Goal: Task Accomplishment & Management: Complete application form

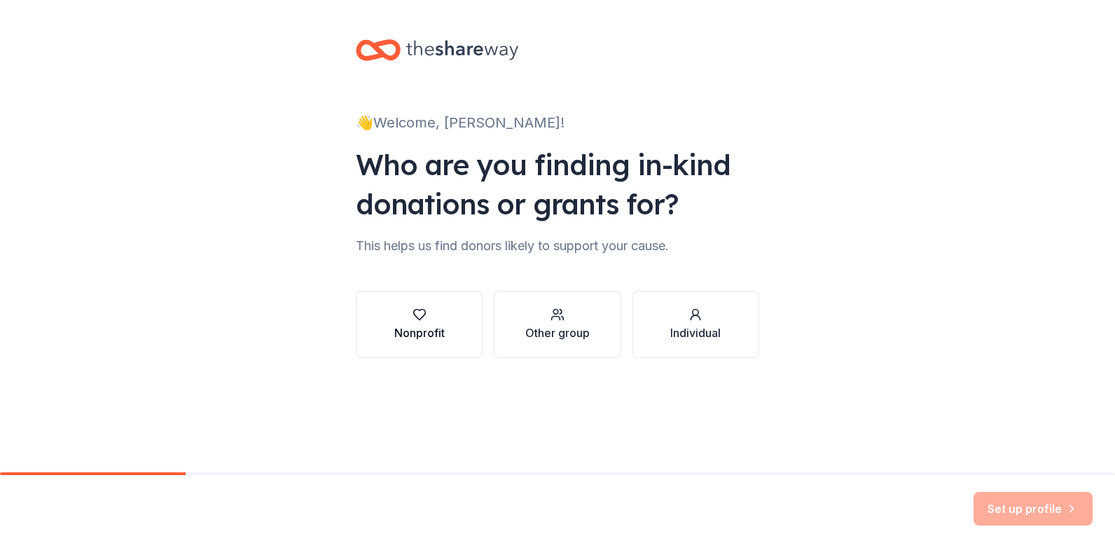
click at [423, 326] on div "Nonprofit" at bounding box center [419, 332] width 50 height 17
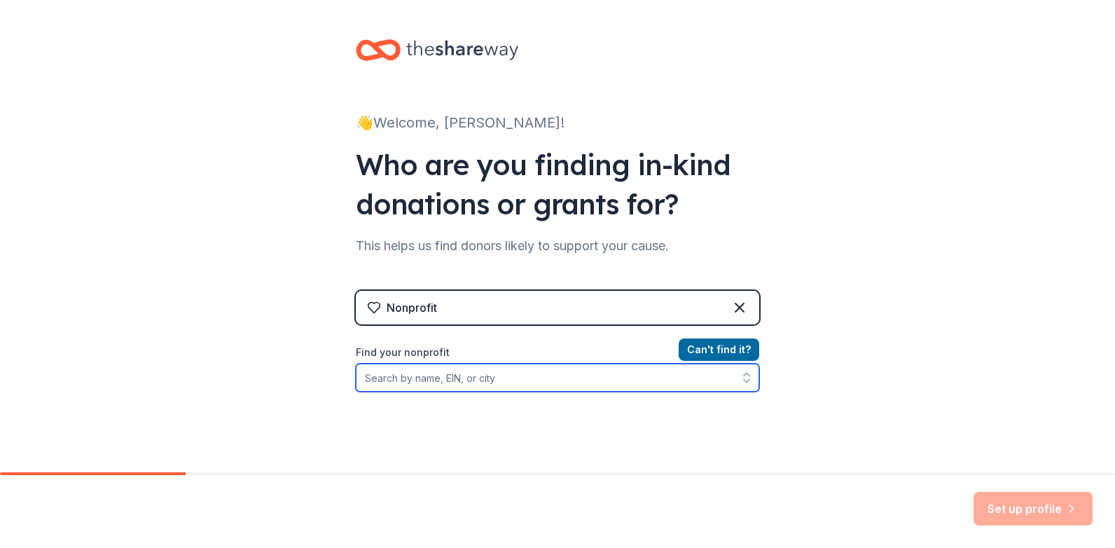
click at [439, 377] on input "Find your nonprofit" at bounding box center [557, 378] width 403 height 28
type input "[US_EMPLOYER_IDENTIFICATION_NUMBER]"
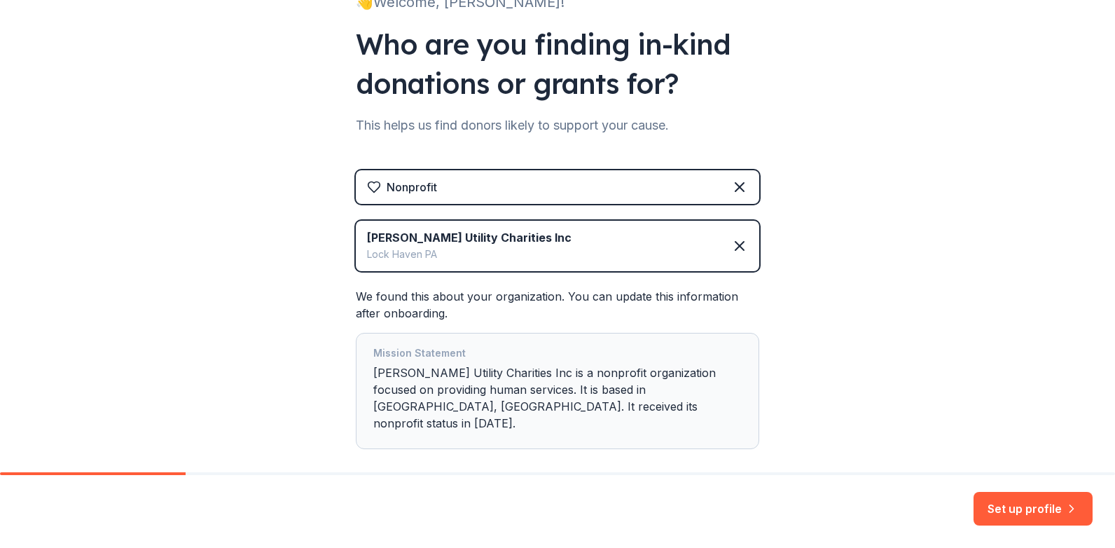
scroll to position [176, 0]
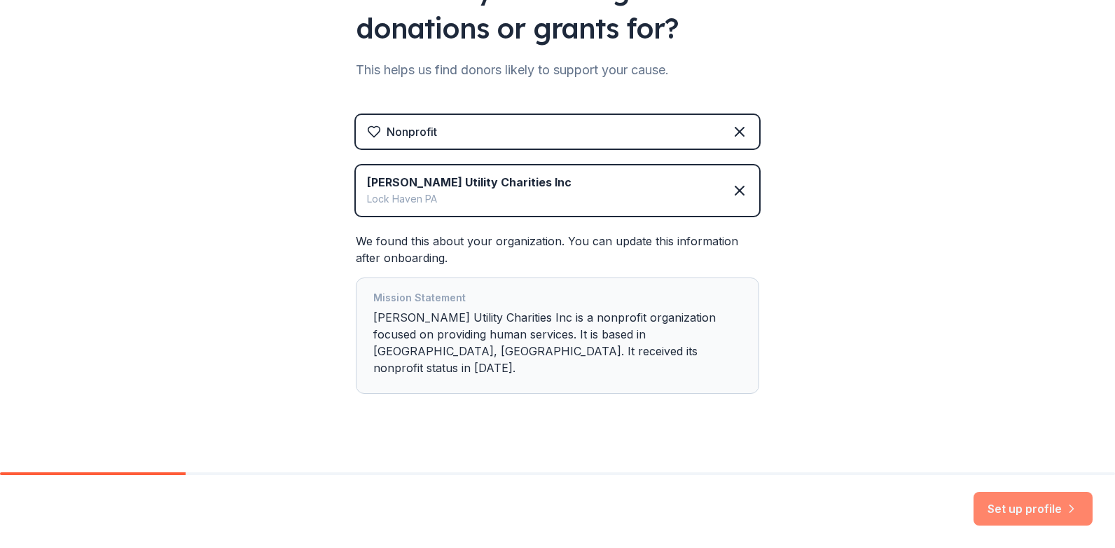
click at [993, 509] on button "Set up profile" at bounding box center [1033, 509] width 119 height 34
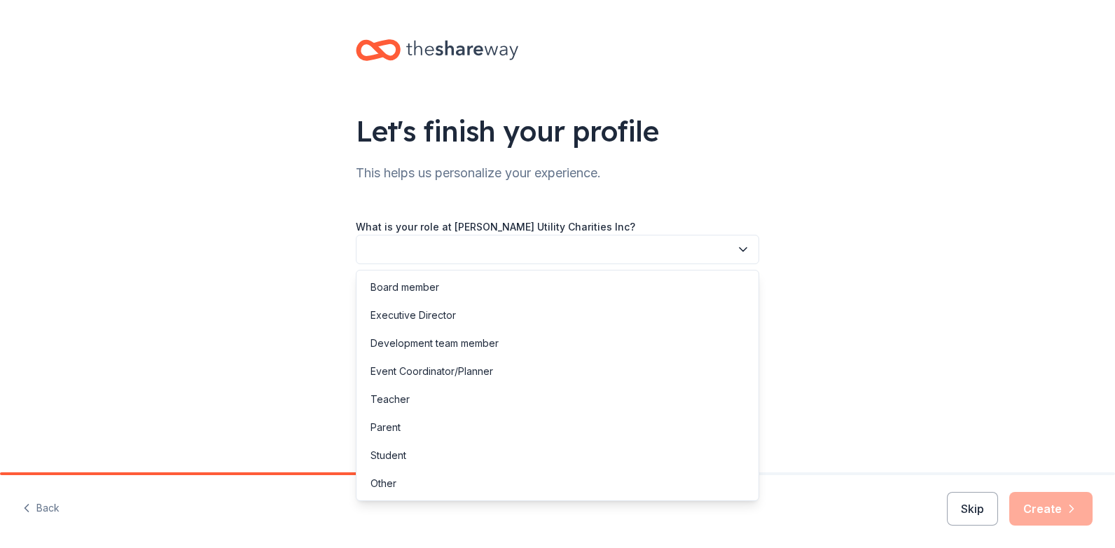
click at [433, 251] on button "button" at bounding box center [557, 249] width 403 height 29
click at [381, 484] on div "Other" at bounding box center [384, 483] width 26 height 17
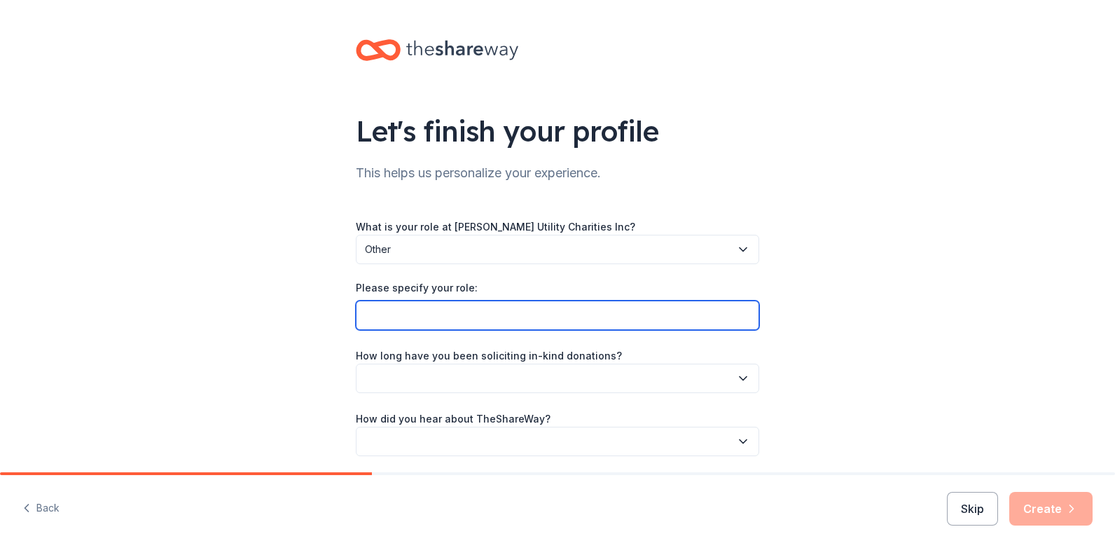
click at [402, 319] on input "Please specify your role:" at bounding box center [557, 315] width 403 height 29
type input "Administrative Assistant"
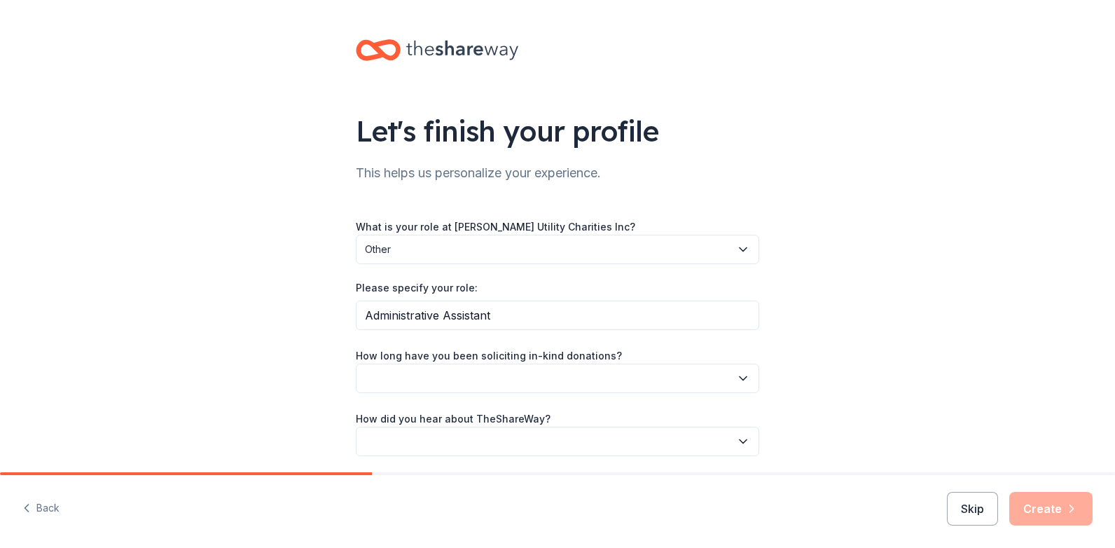
click at [455, 382] on button "button" at bounding box center [557, 378] width 403 height 29
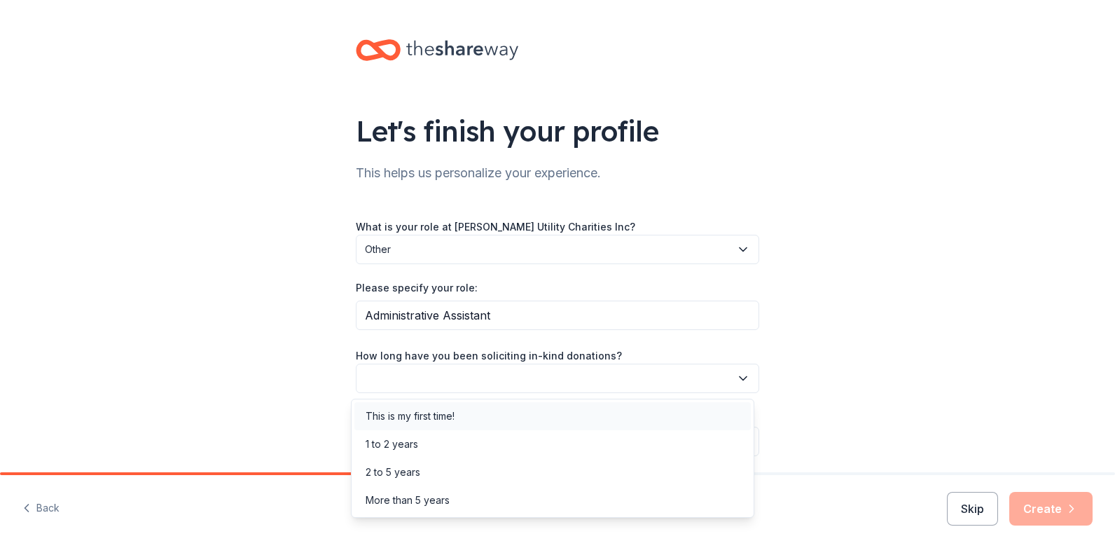
click at [418, 419] on div "This is my first time!" at bounding box center [410, 416] width 89 height 17
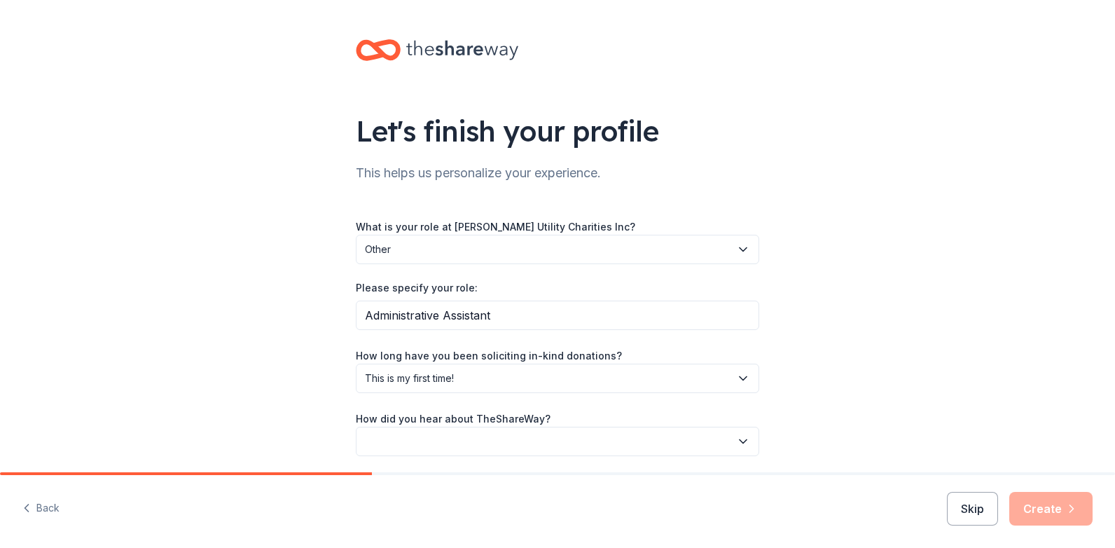
click at [405, 442] on button "button" at bounding box center [557, 441] width 403 height 29
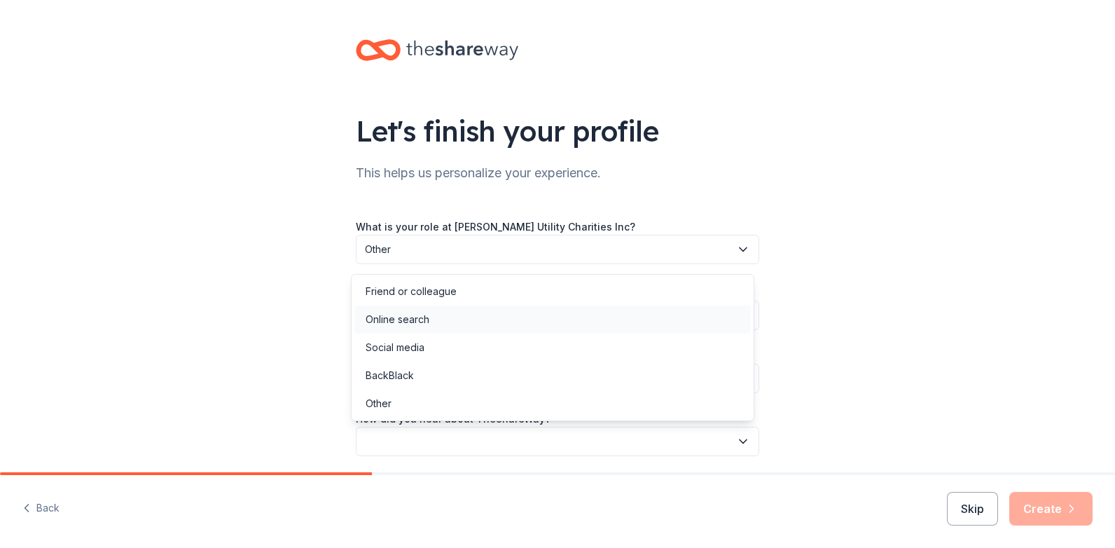
click at [401, 323] on div "Online search" at bounding box center [398, 319] width 64 height 17
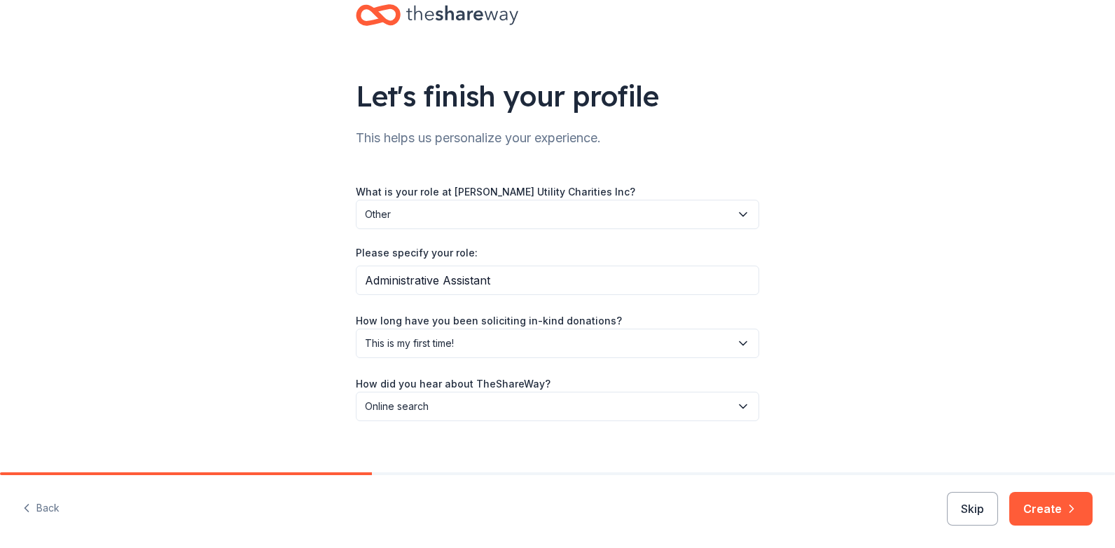
scroll to position [51, 0]
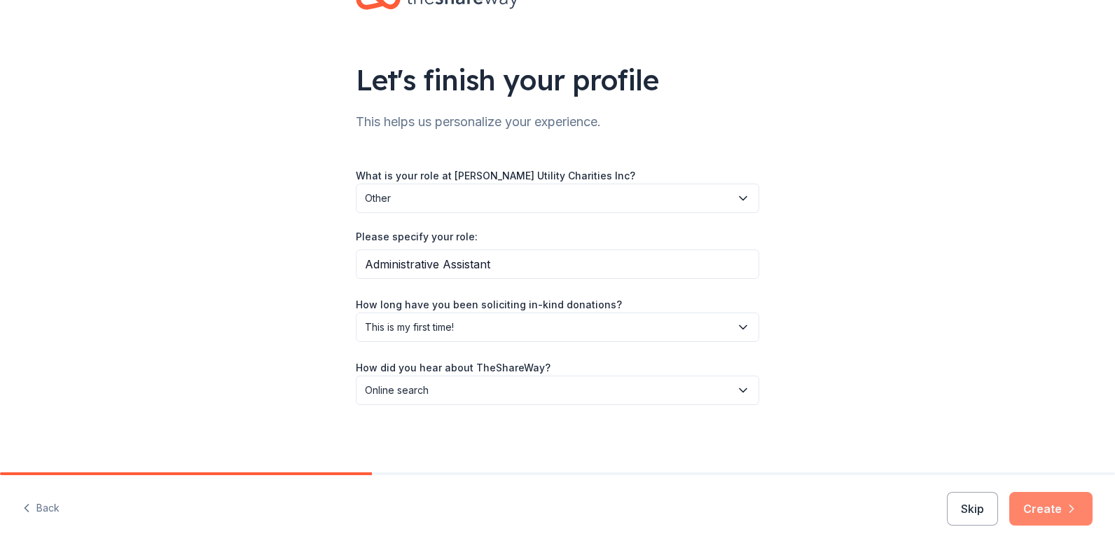
click at [1037, 503] on button "Create" at bounding box center [1050, 509] width 83 height 34
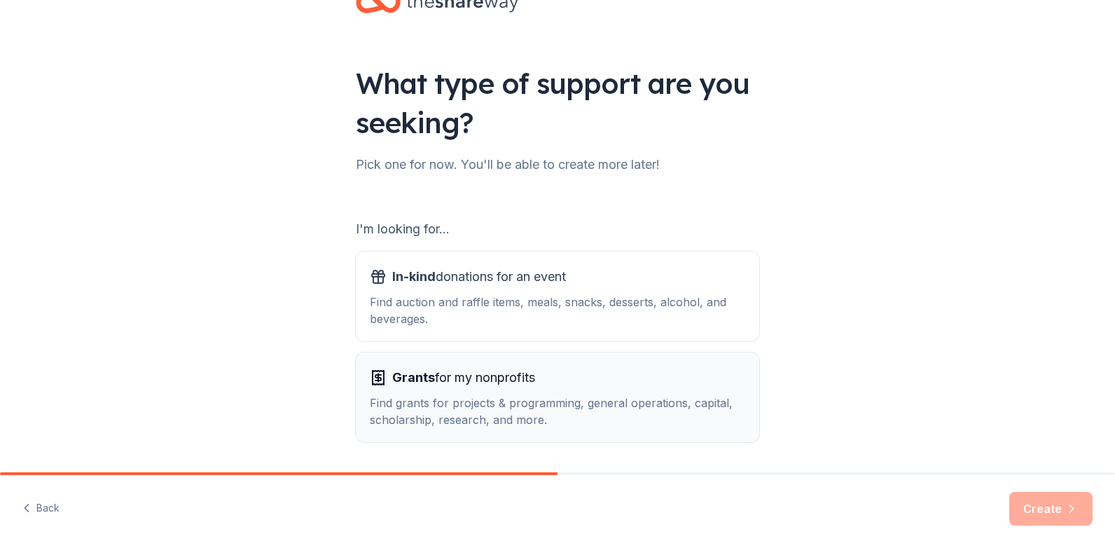
scroll to position [93, 0]
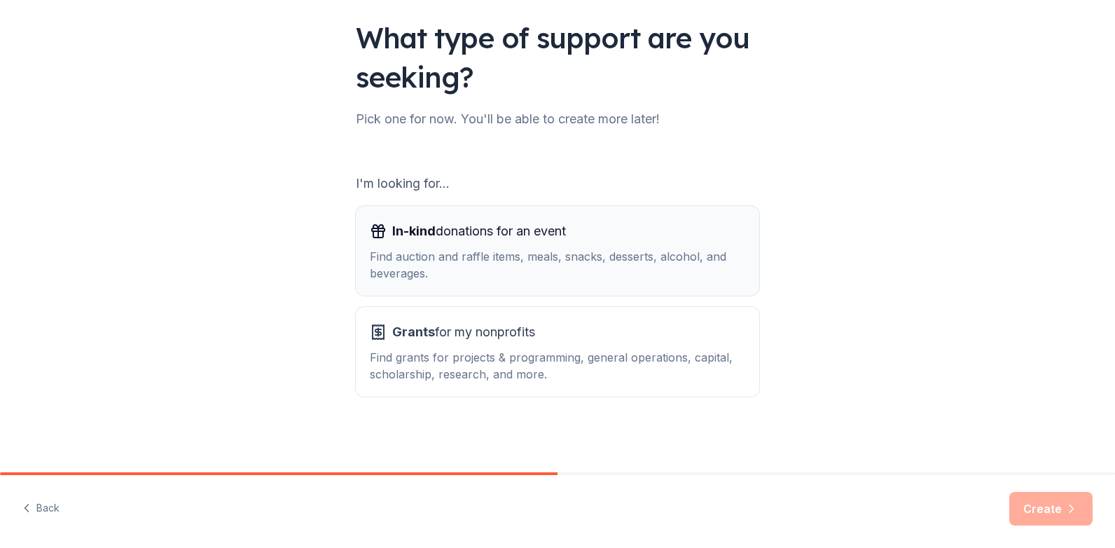
click at [439, 265] on div "Find auction and raffle items, meals, snacks, desserts, alcohol, and beverages." at bounding box center [557, 265] width 375 height 34
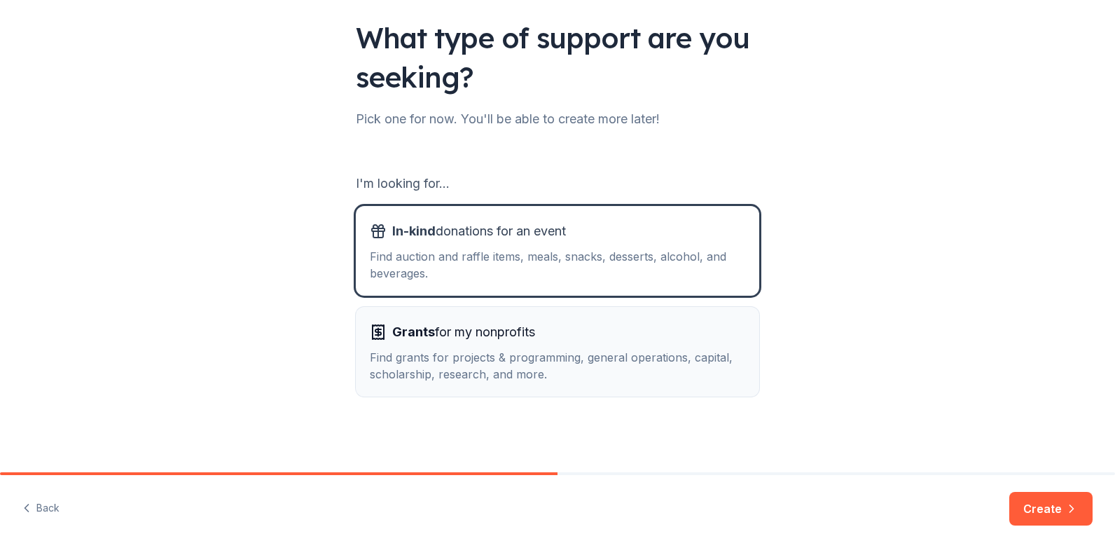
click at [436, 354] on div "Find grants for projects & programming, general operations, capital, scholarshi…" at bounding box center [557, 366] width 375 height 34
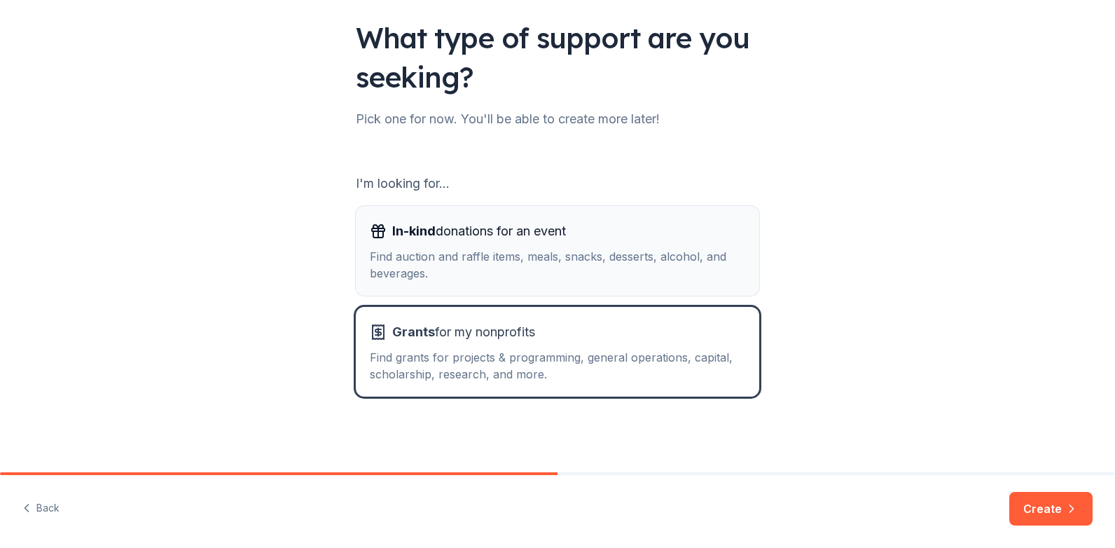
click at [459, 276] on div "Find auction and raffle items, meals, snacks, desserts, alcohol, and beverages." at bounding box center [557, 265] width 375 height 34
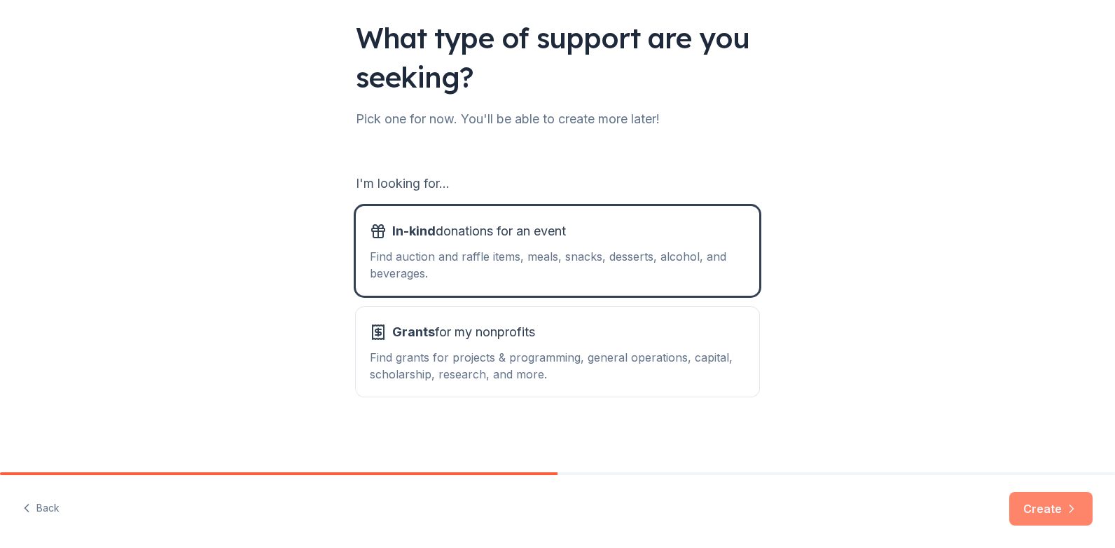
click at [1031, 504] on button "Create" at bounding box center [1050, 509] width 83 height 34
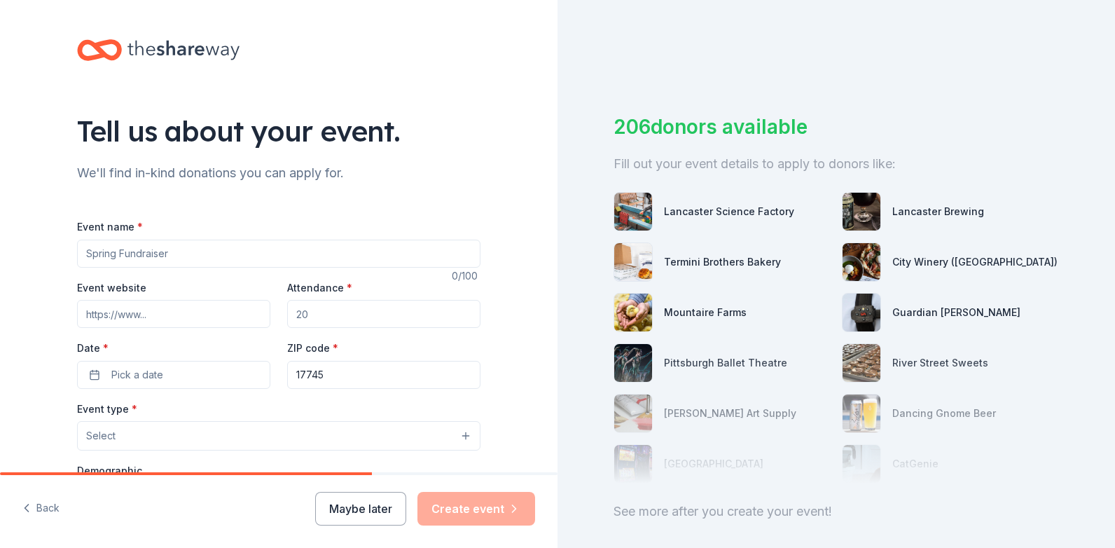
click at [134, 257] on input "Event name *" at bounding box center [278, 254] width 403 height 28
type input "Fall Fundraiser"
type input "300"
click at [157, 376] on span "Pick a date" at bounding box center [137, 374] width 52 height 17
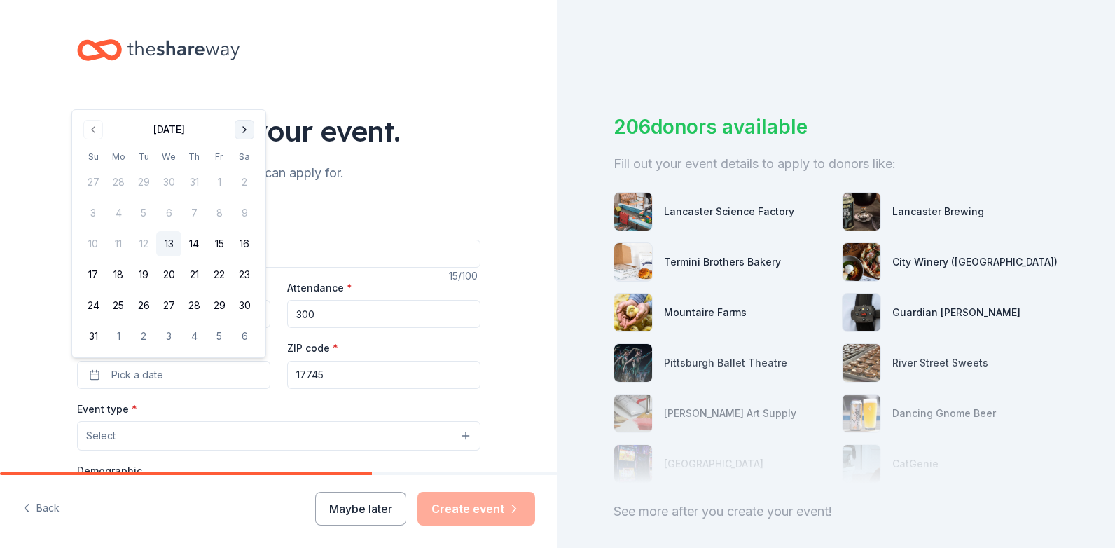
click at [248, 126] on button "Go to next month" at bounding box center [245, 130] width 20 height 20
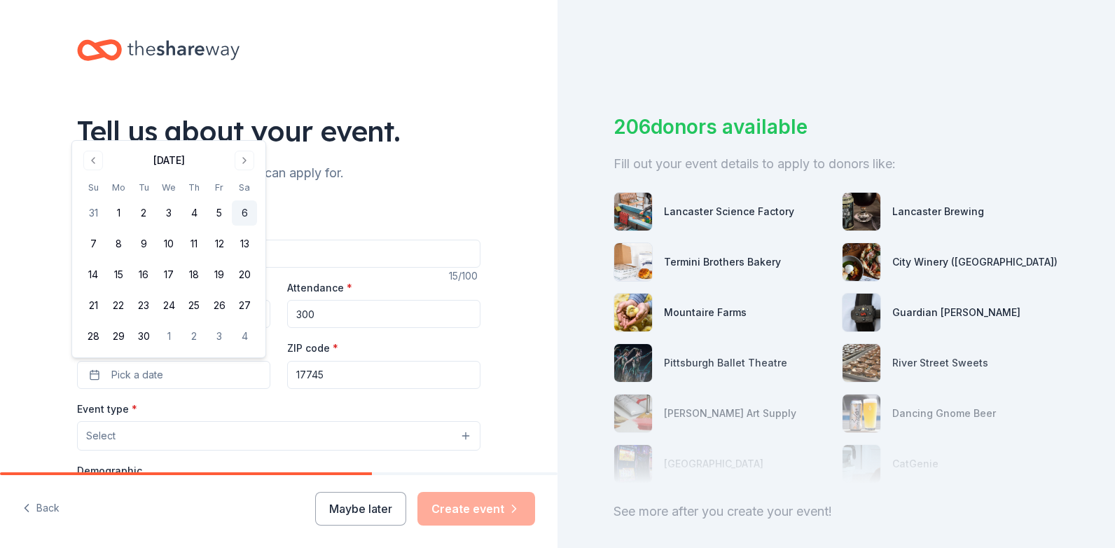
click at [241, 207] on button "6" at bounding box center [244, 212] width 25 height 25
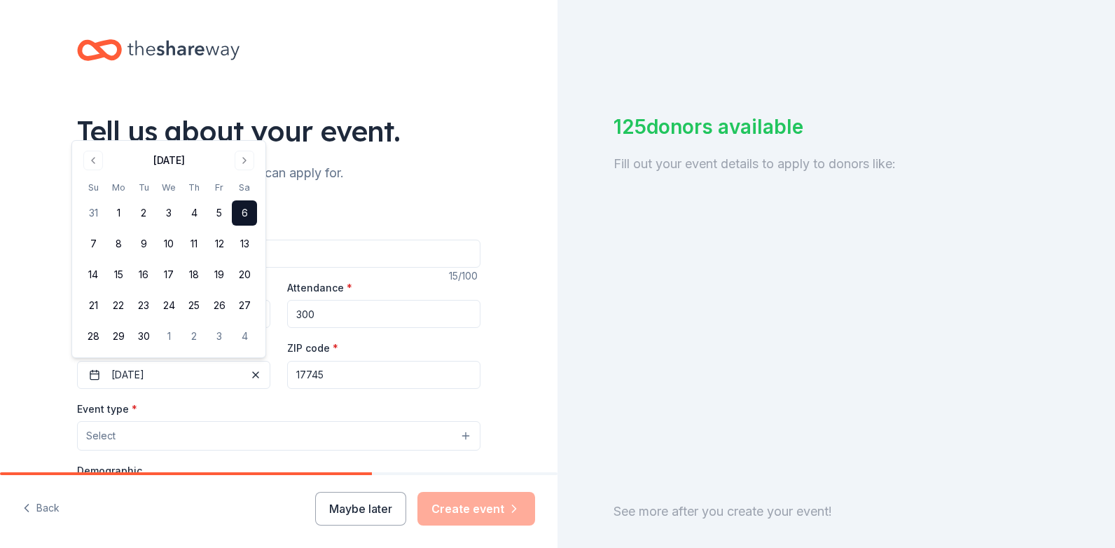
drag, startPoint x: 303, startPoint y: 385, endPoint x: 295, endPoint y: 388, distance: 8.2
click at [303, 385] on input "17745" at bounding box center [383, 375] width 193 height 28
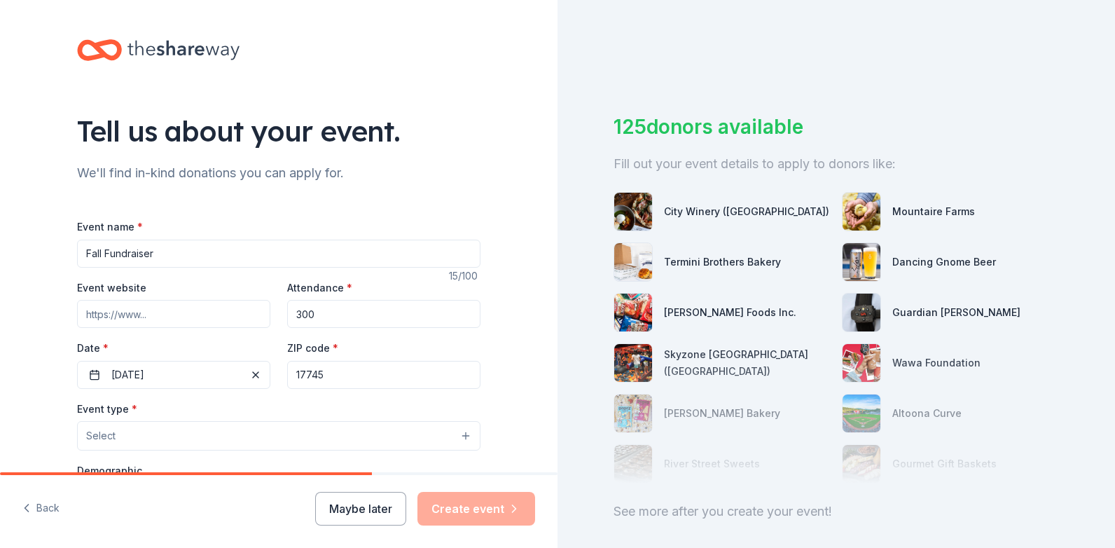
click at [110, 318] on input "Event website" at bounding box center [173, 314] width 193 height 28
type input "[DOMAIN_NAME]"
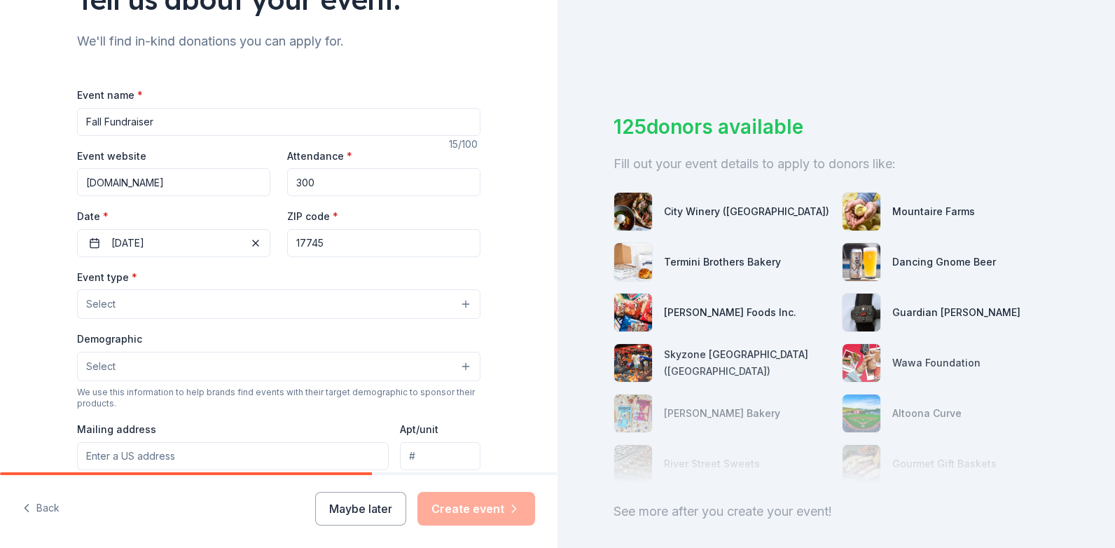
scroll to position [210, 0]
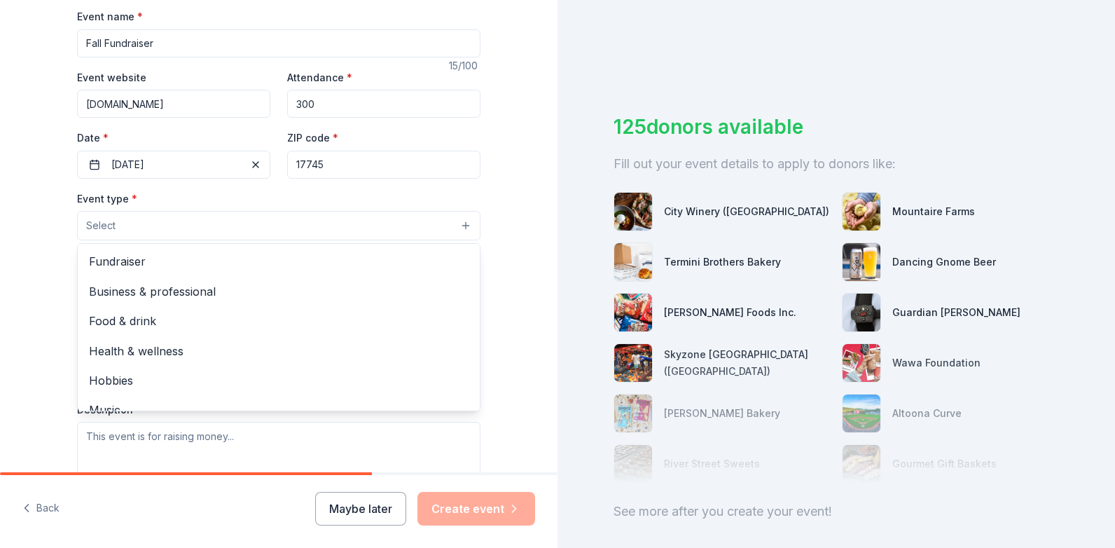
click at [111, 231] on button "Select" at bounding box center [278, 225] width 403 height 29
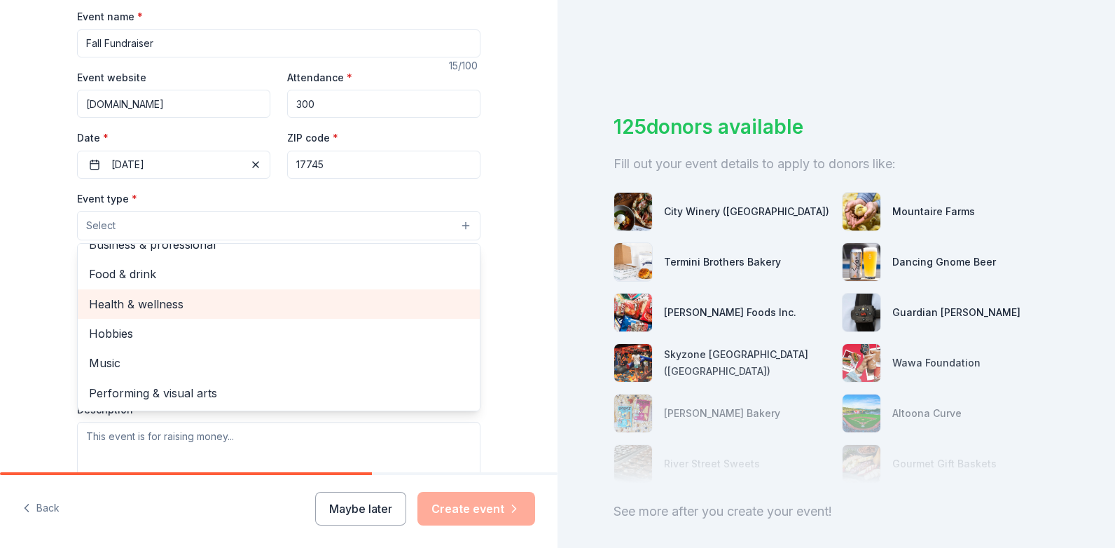
scroll to position [0, 0]
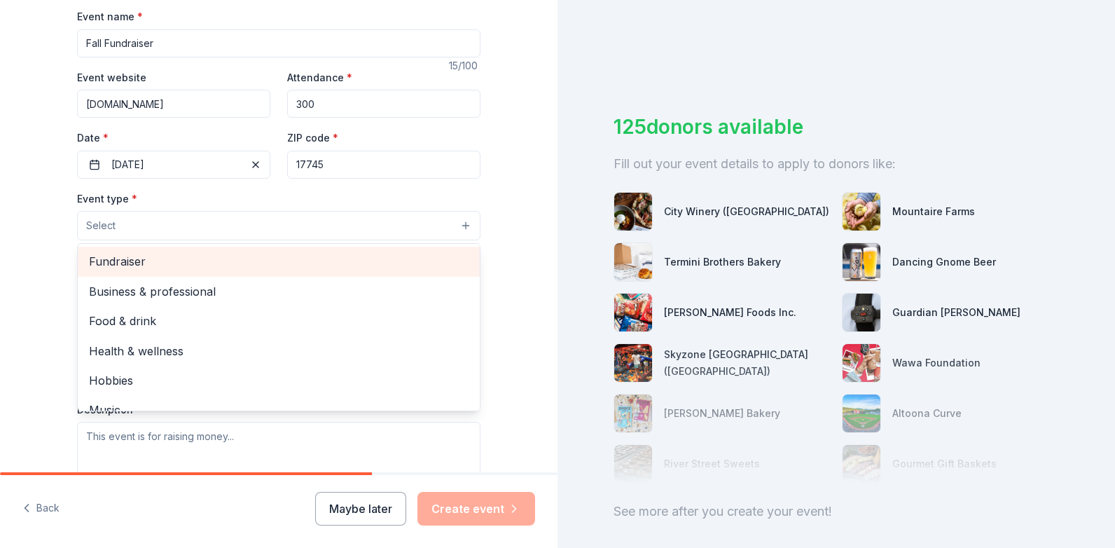
click at [120, 269] on span "Fundraiser" at bounding box center [279, 261] width 380 height 18
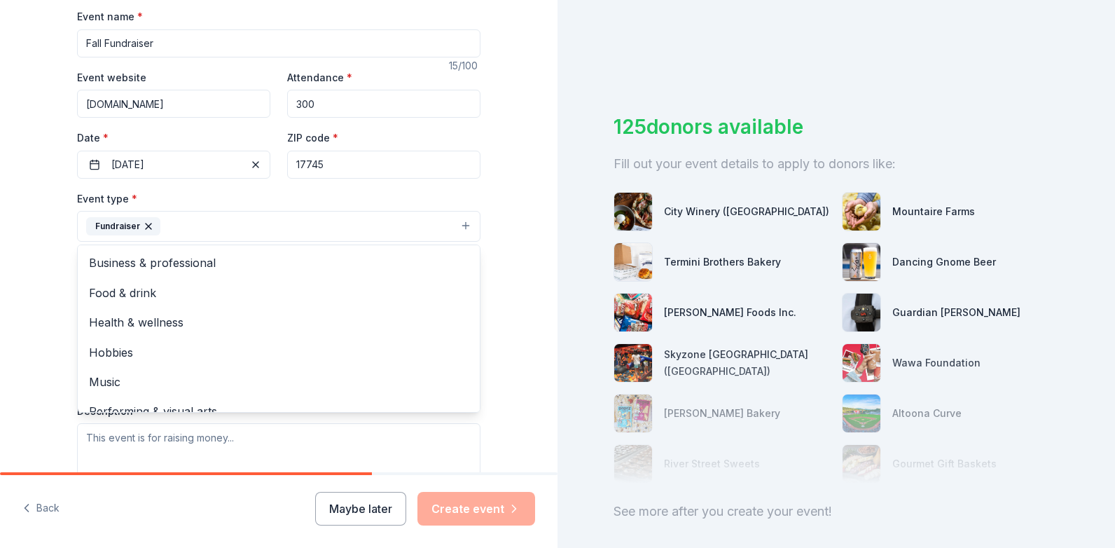
click at [496, 342] on div "Tell us about your event. We'll find in-kind donations you can apply for. Event…" at bounding box center [279, 257] width 448 height 934
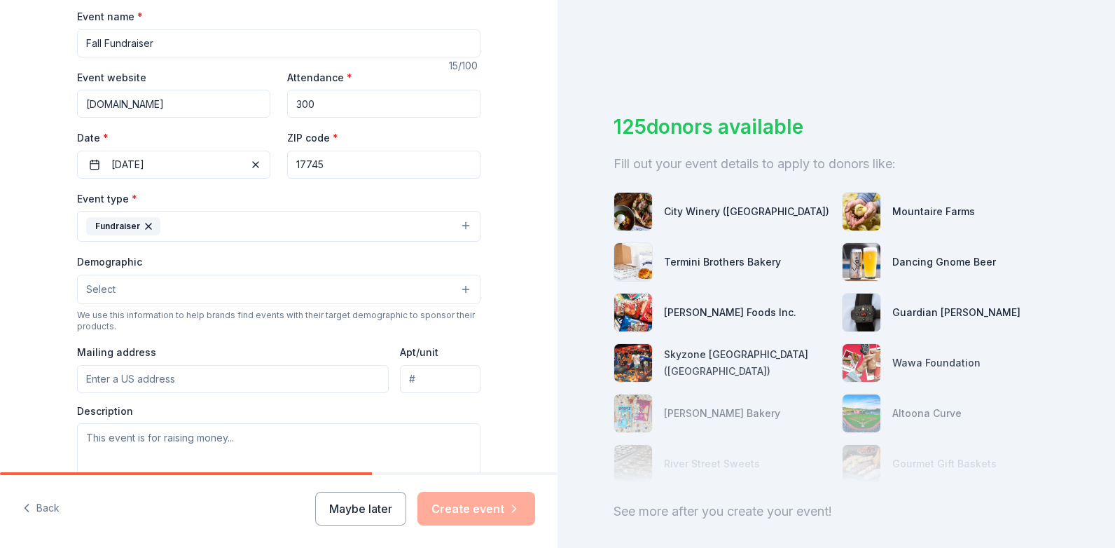
click at [114, 289] on button "Select" at bounding box center [278, 289] width 403 height 29
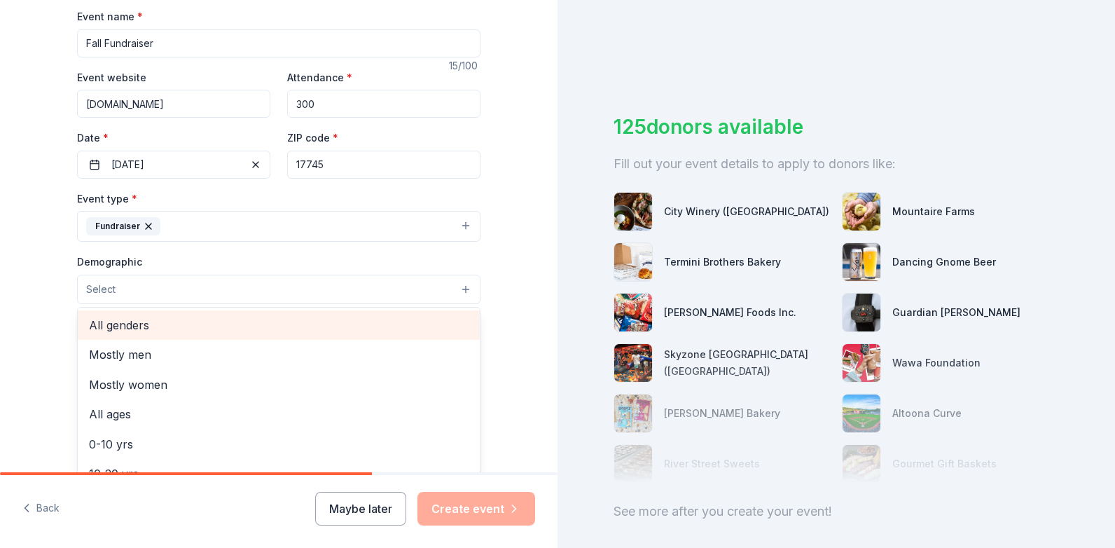
click at [118, 331] on span "All genders" at bounding box center [279, 325] width 380 height 18
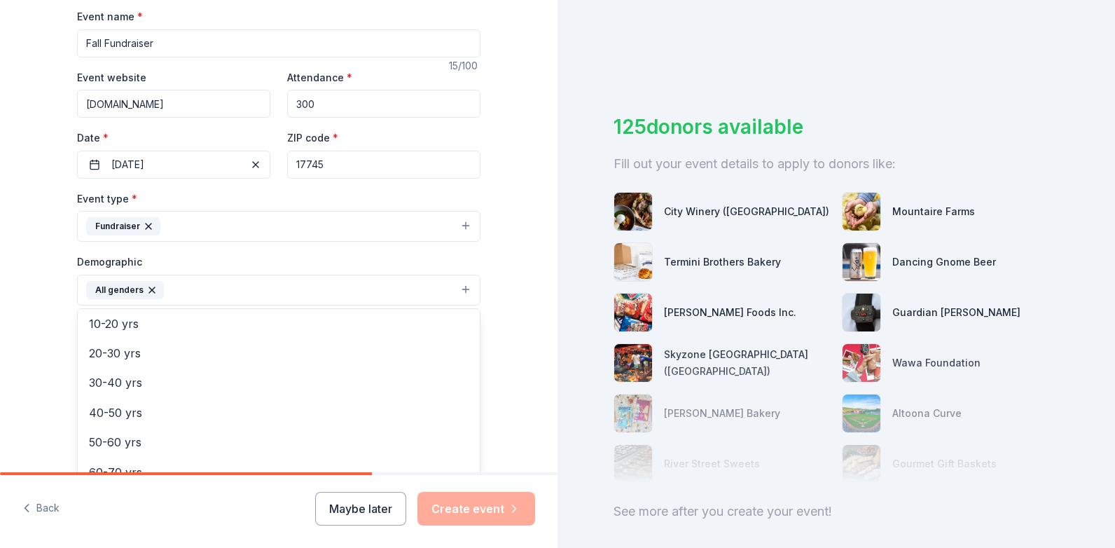
scroll to position [140, 0]
click at [529, 301] on div "Tell us about your event. We'll find in-kind donations you can apply for. Event…" at bounding box center [279, 257] width 558 height 935
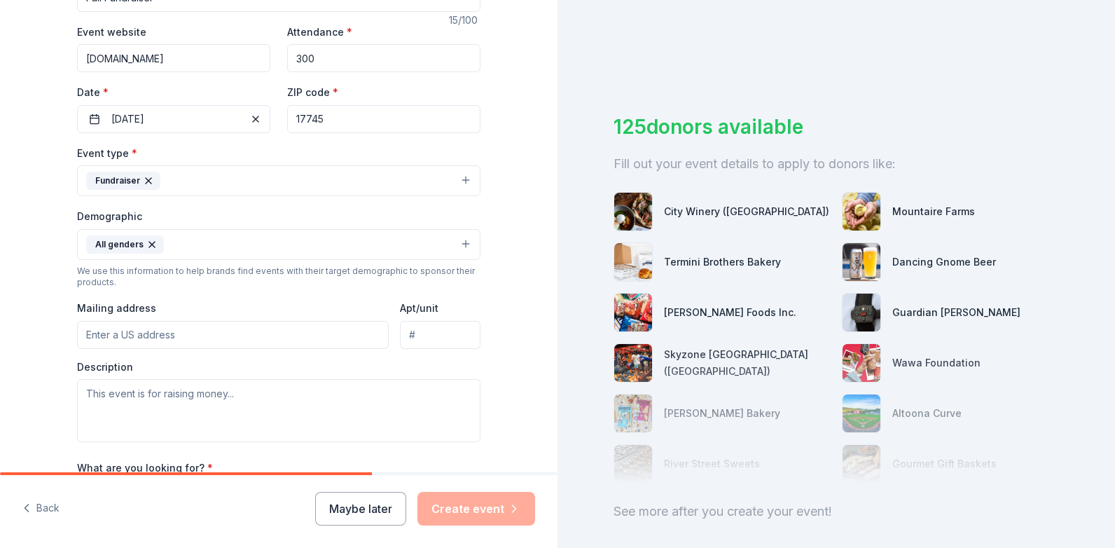
scroll to position [280, 0]
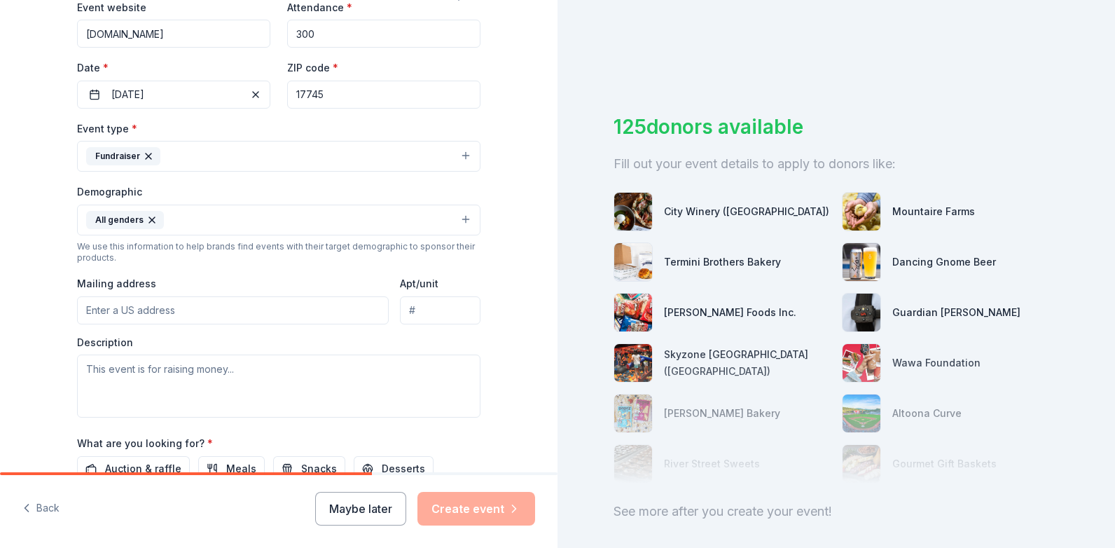
click at [130, 315] on input "Mailing address" at bounding box center [233, 310] width 312 height 28
type input "[STREET_ADDRESS]"
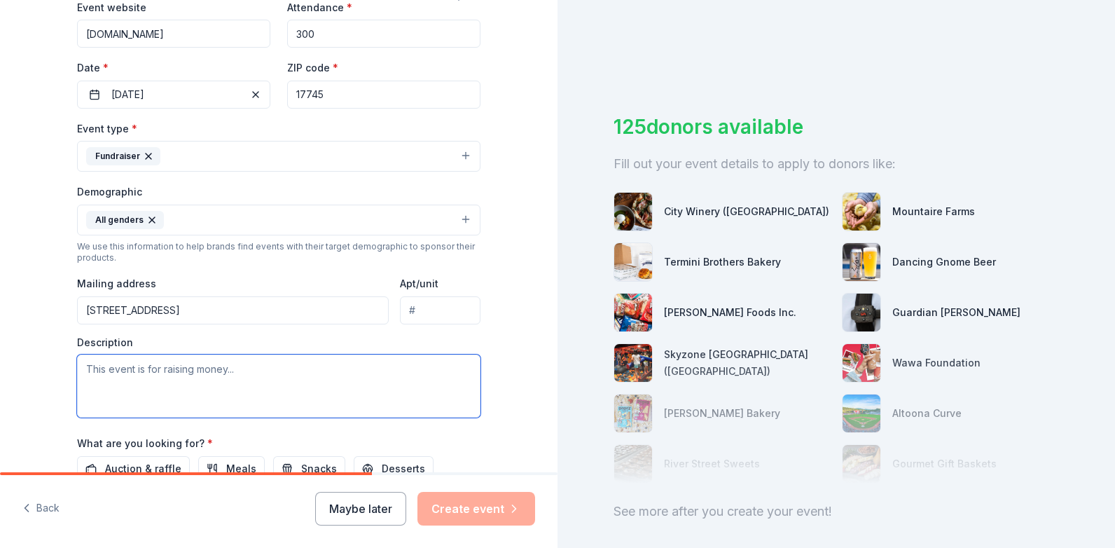
click at [124, 380] on textarea at bounding box center [278, 385] width 403 height 63
click at [227, 369] on textarea at bounding box center [278, 385] width 403 height 63
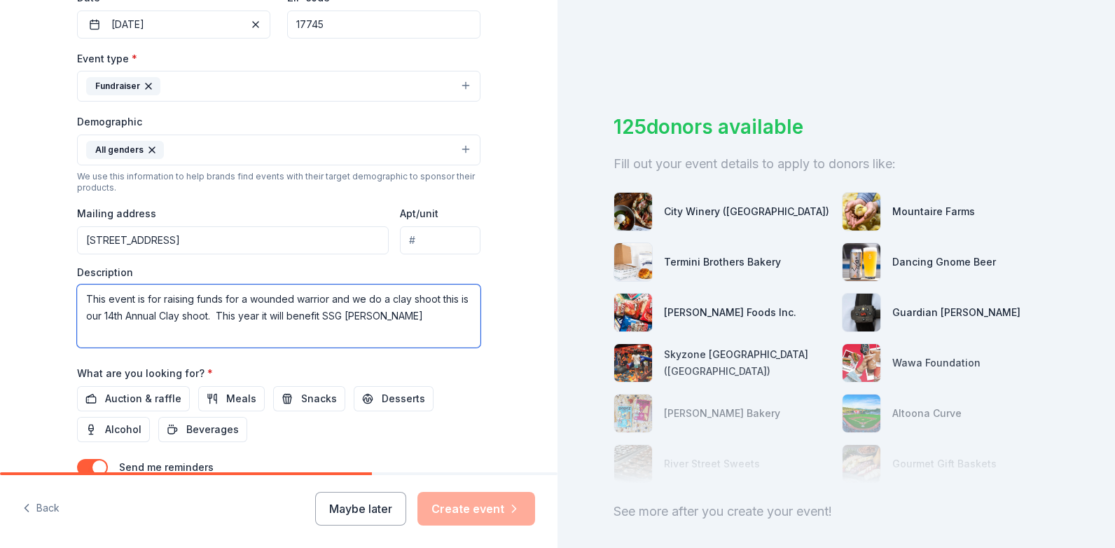
scroll to position [420, 0]
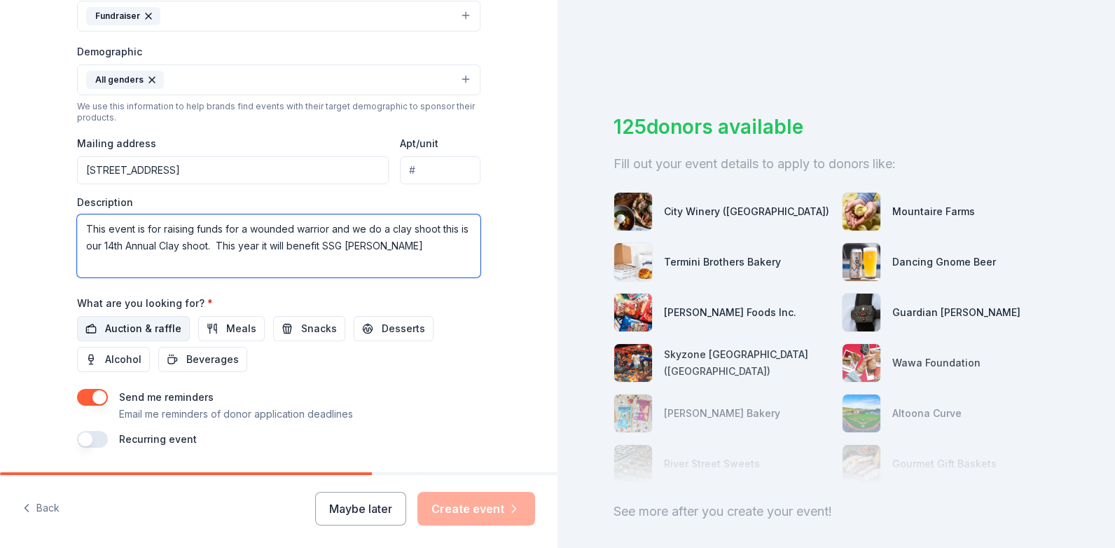
type textarea "This event is for raising funds for a wounded warrior and we do a clay shoot th…"
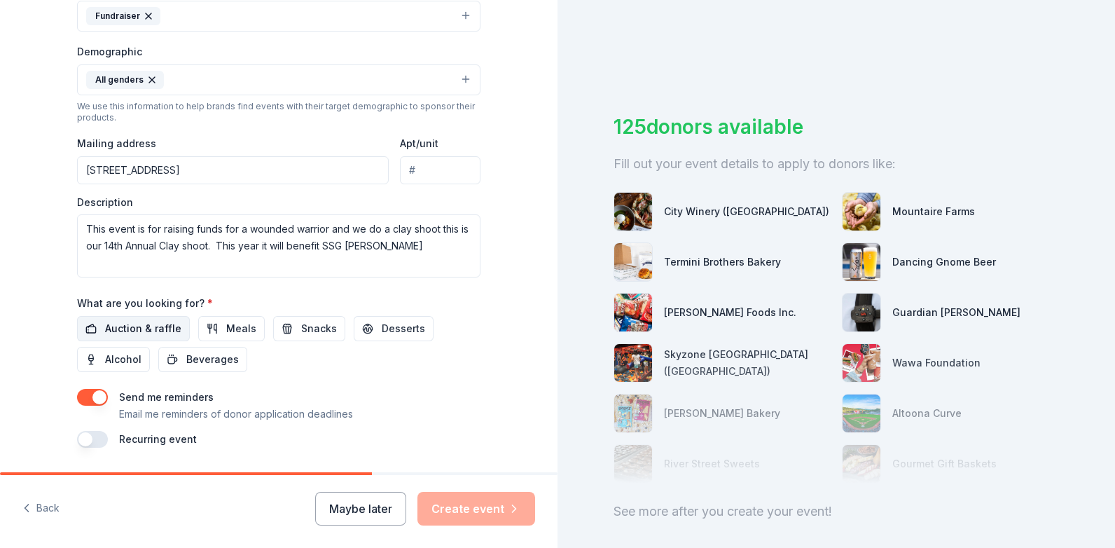
click at [119, 333] on span "Auction & raffle" at bounding box center [143, 328] width 76 height 17
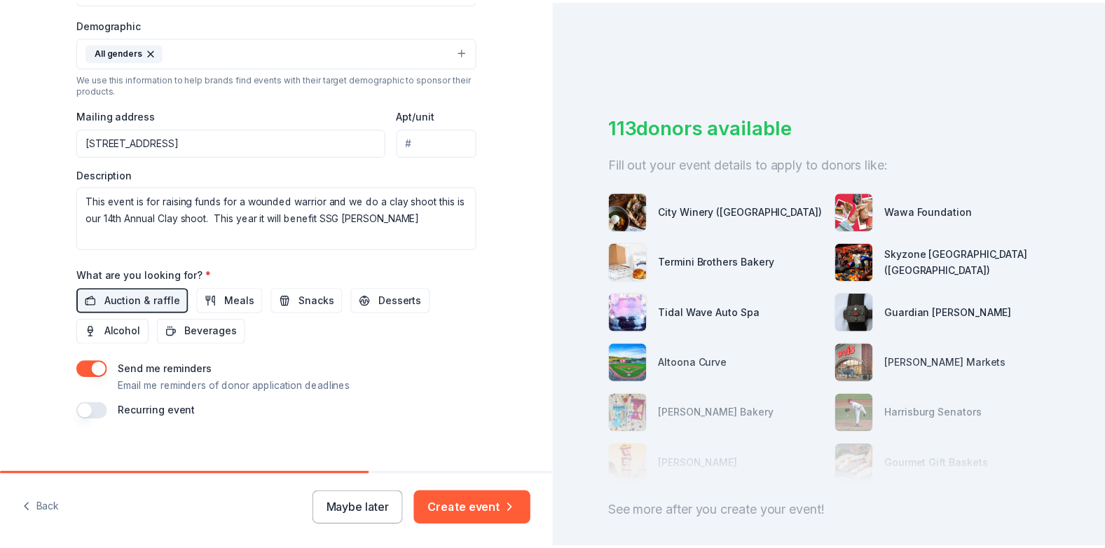
scroll to position [463, 0]
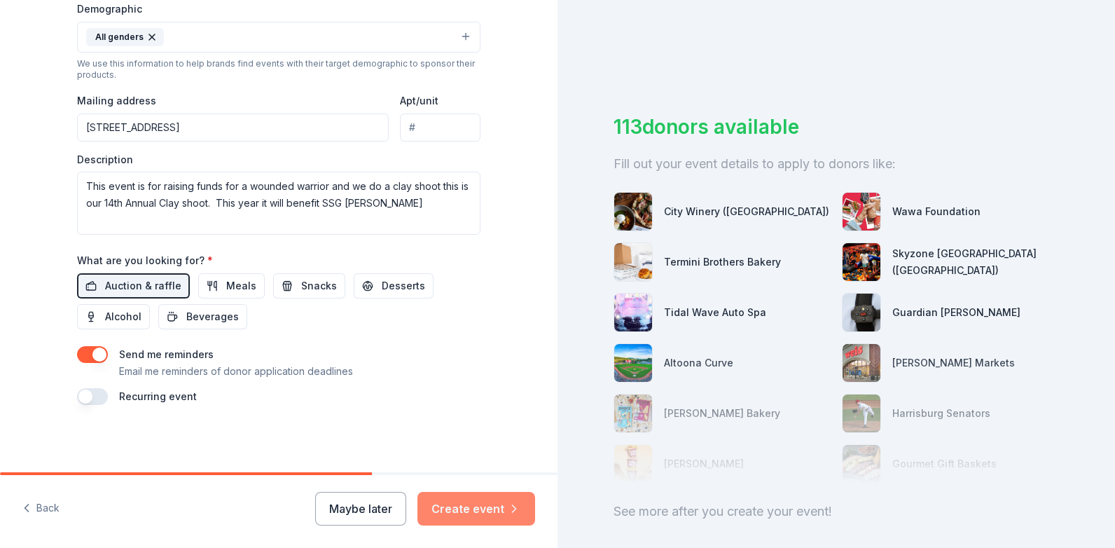
click at [451, 502] on button "Create event" at bounding box center [477, 509] width 118 height 34
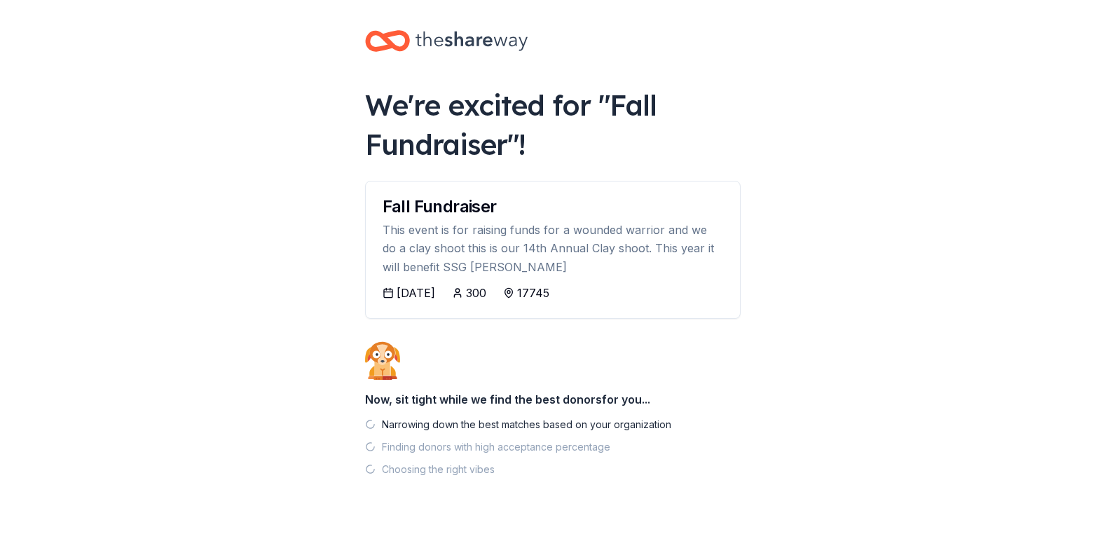
scroll to position [26, 0]
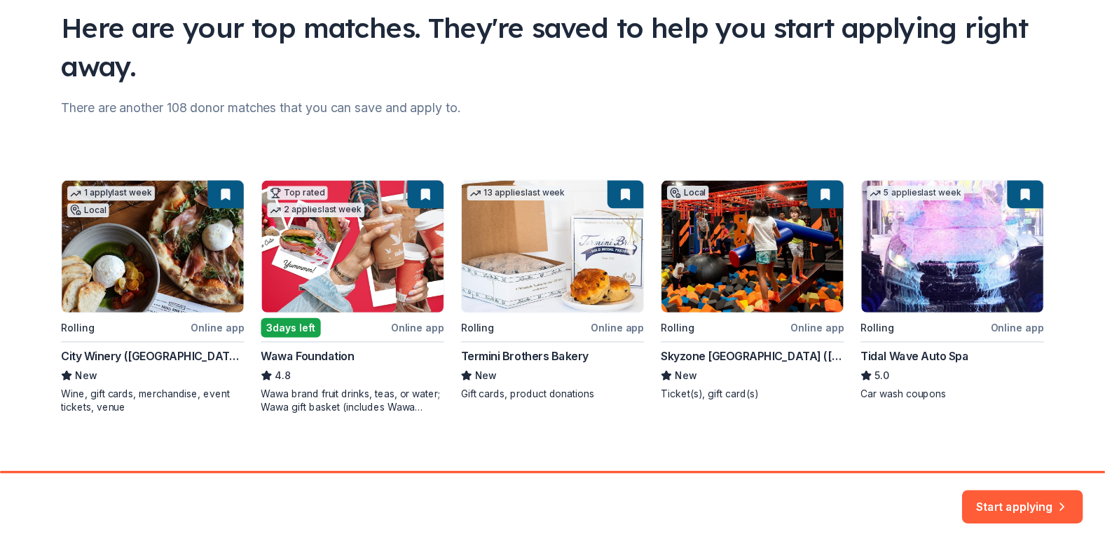
scroll to position [117, 0]
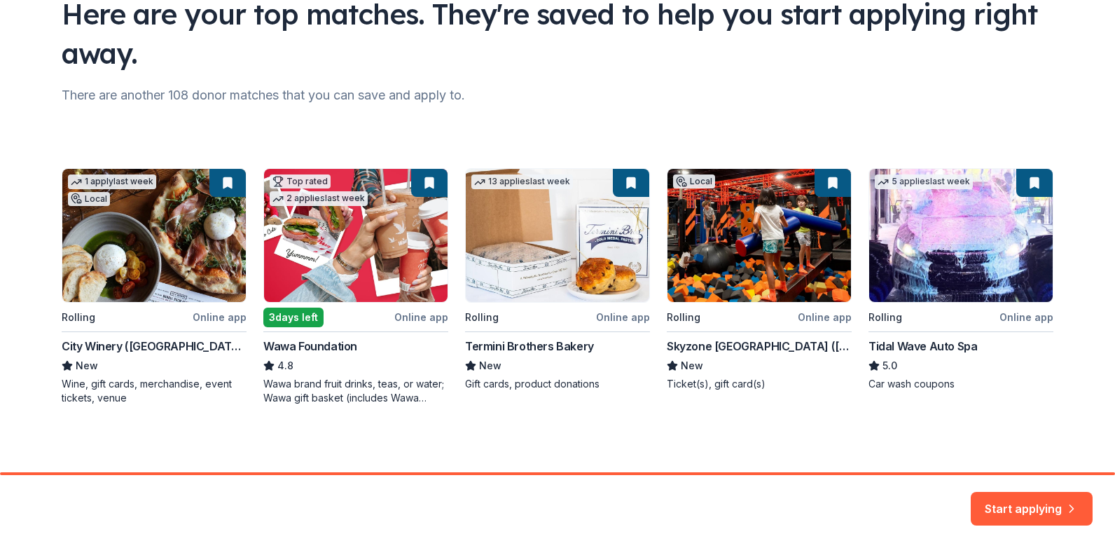
click at [319, 301] on div "1 apply last week Local Rolling Online app City Winery ([GEOGRAPHIC_DATA]) New …" at bounding box center [558, 286] width 992 height 237
click at [411, 317] on div "1 apply last week Local Rolling Online app City Winery ([GEOGRAPHIC_DATA]) New …" at bounding box center [558, 286] width 992 height 237
click at [1054, 497] on button "Start applying" at bounding box center [1032, 500] width 122 height 34
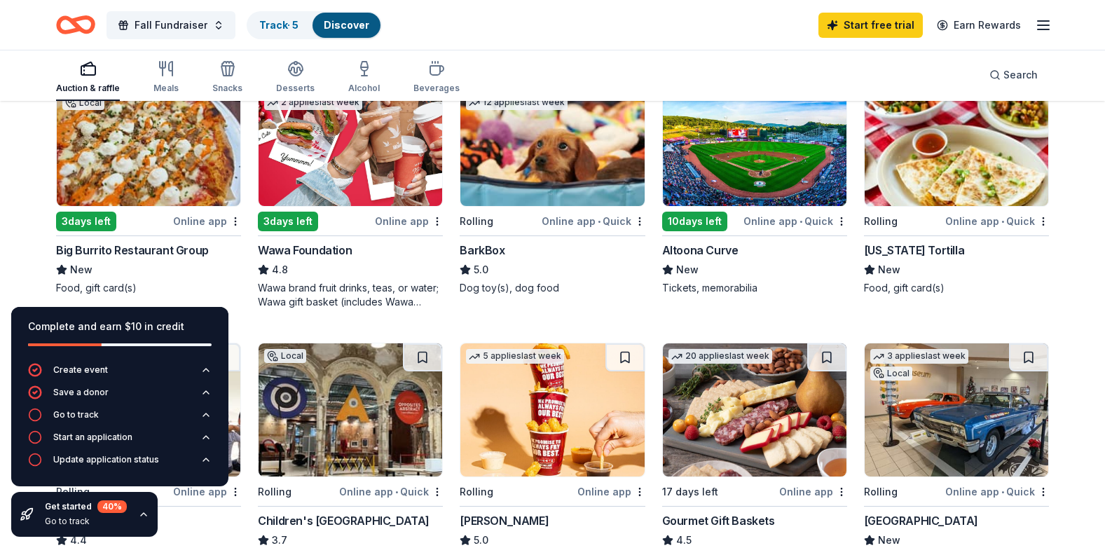
scroll to position [210, 0]
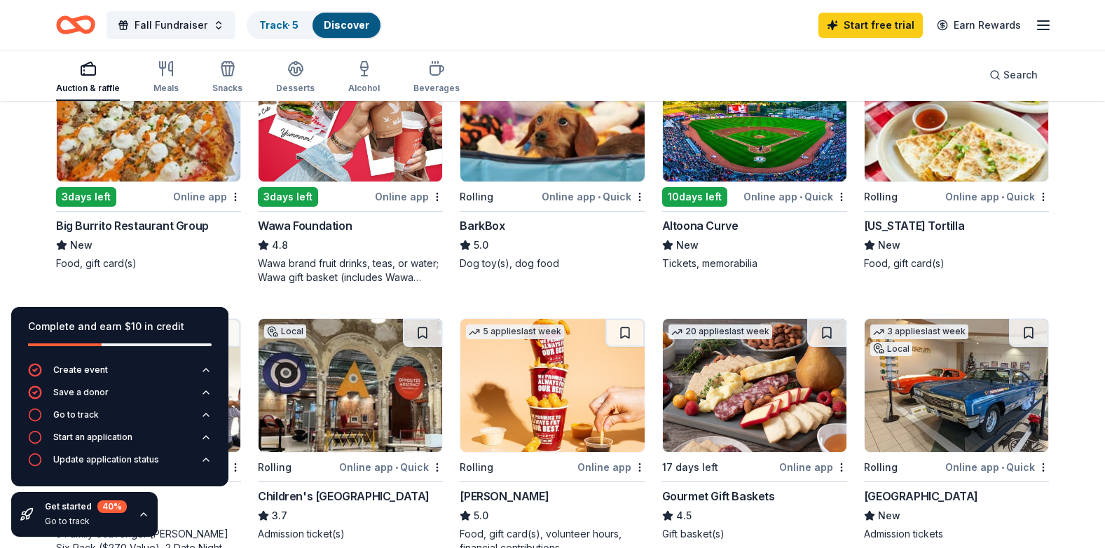
click at [415, 197] on div "Online app" at bounding box center [409, 197] width 68 height 18
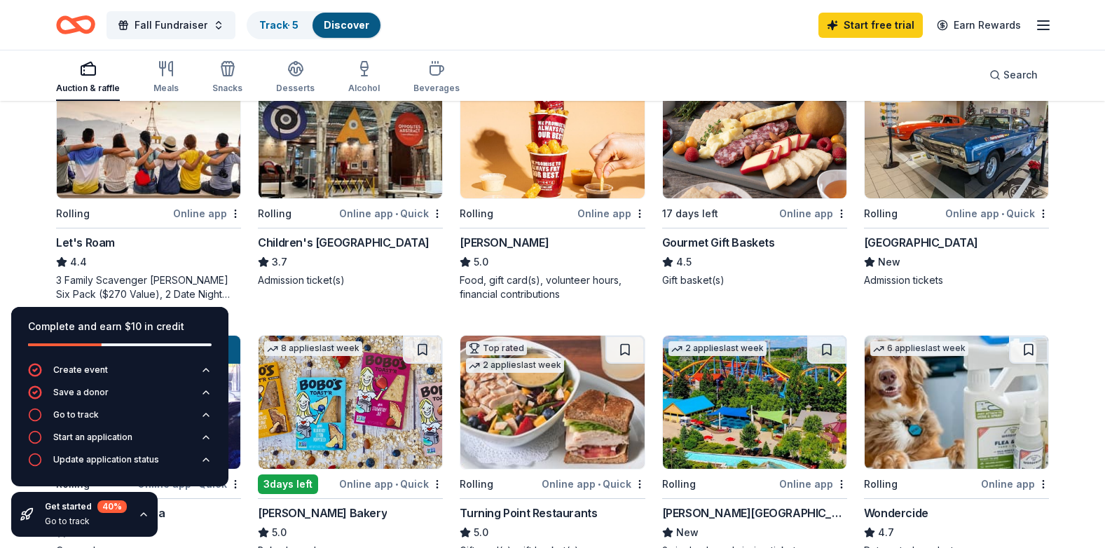
scroll to position [490, 0]
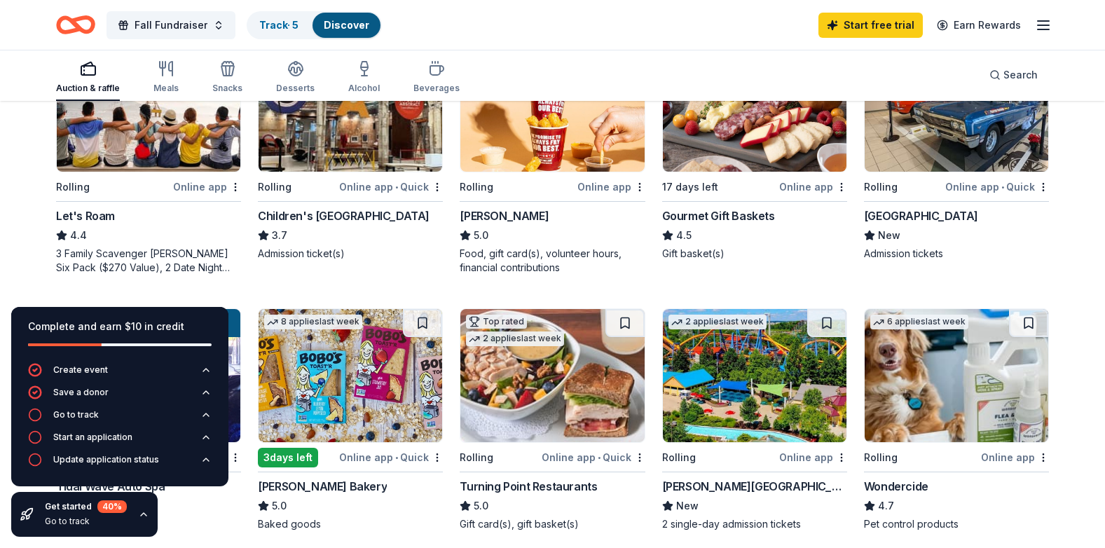
click at [603, 186] on div "Online app" at bounding box center [611, 187] width 68 height 18
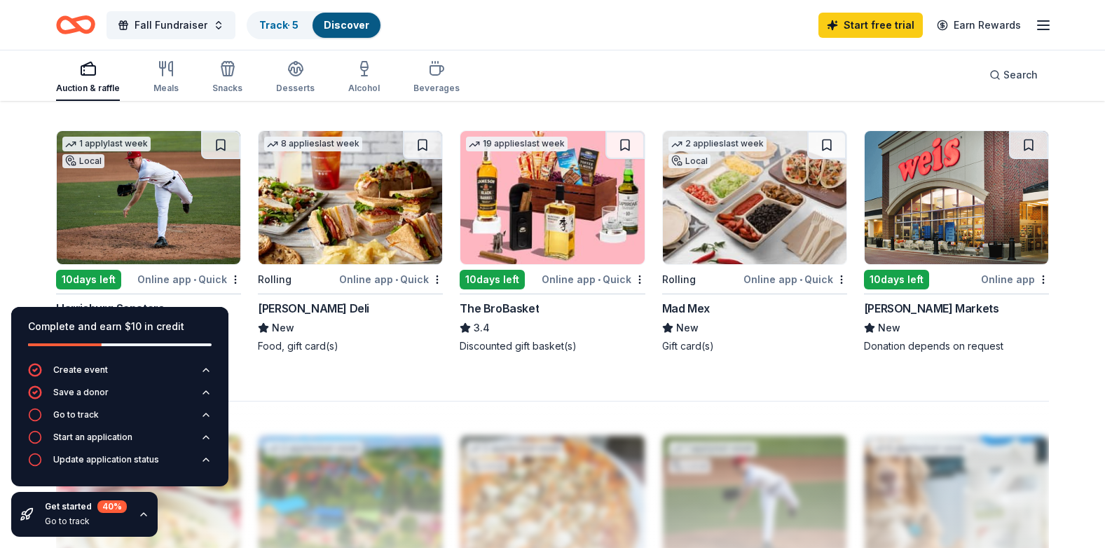
scroll to position [911, 0]
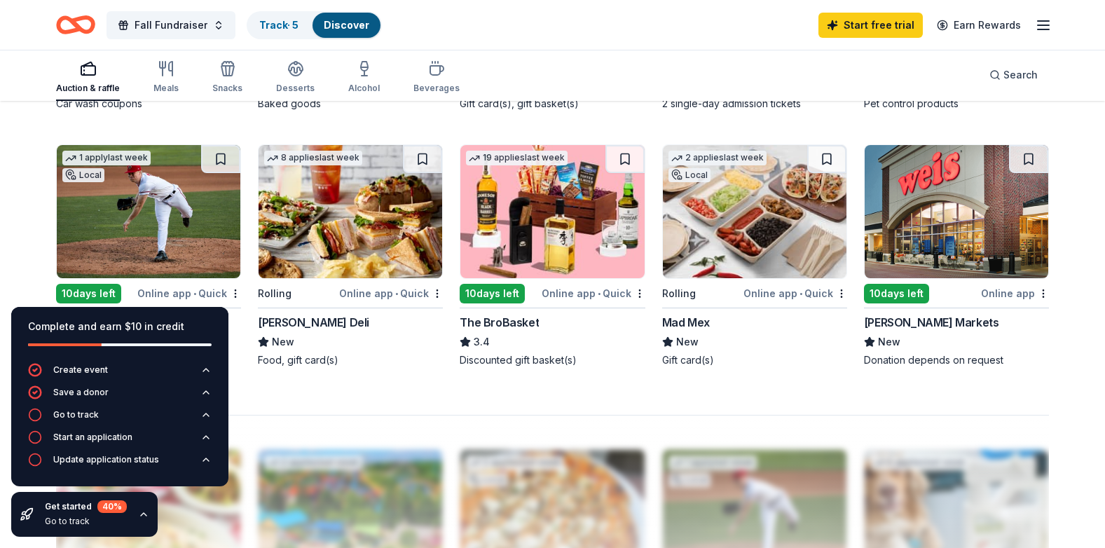
click at [569, 293] on div "Online app • Quick" at bounding box center [593, 293] width 104 height 18
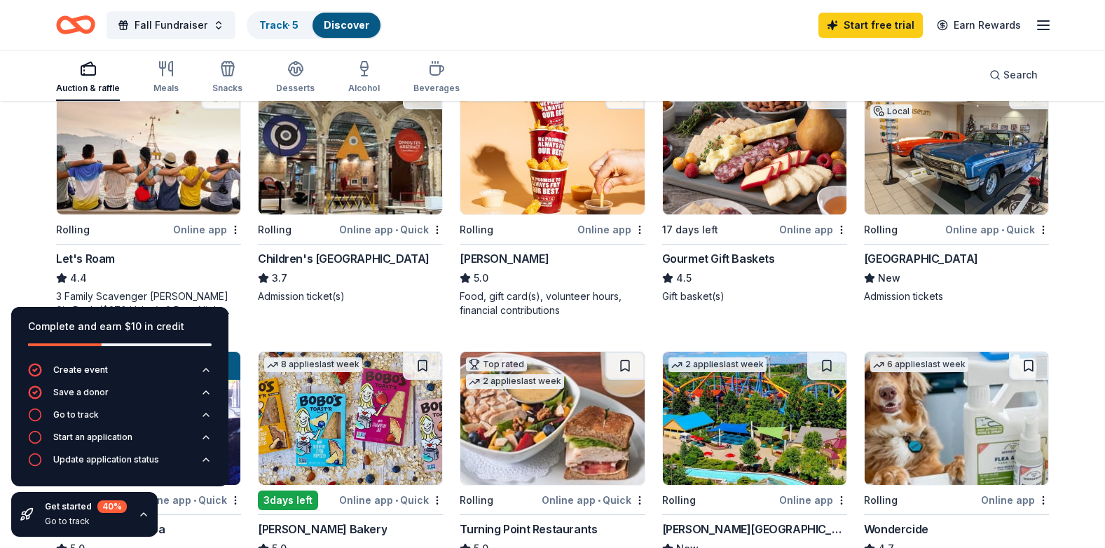
scroll to position [420, 0]
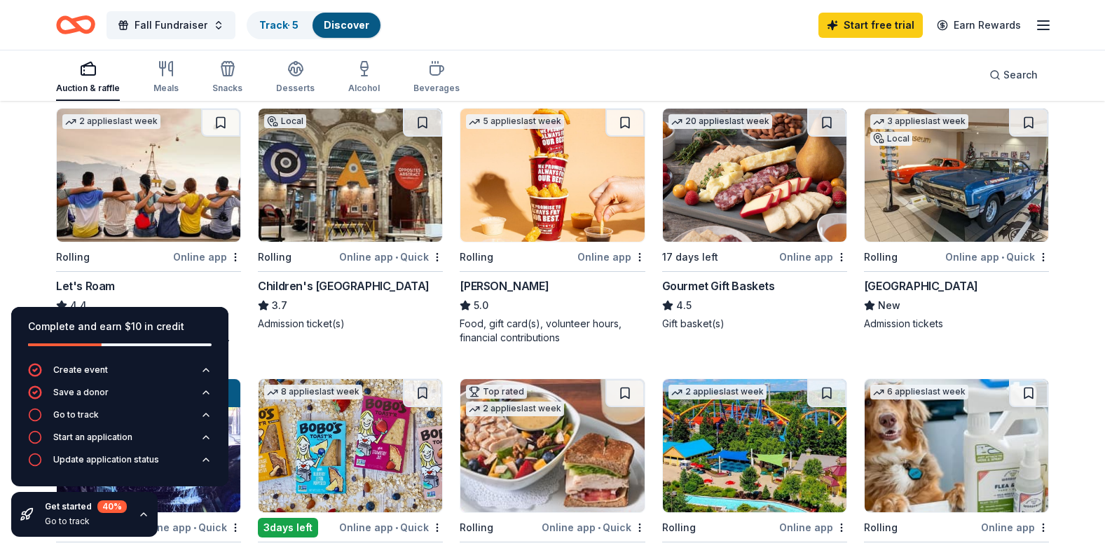
click at [598, 254] on div "Online app" at bounding box center [611, 257] width 68 height 18
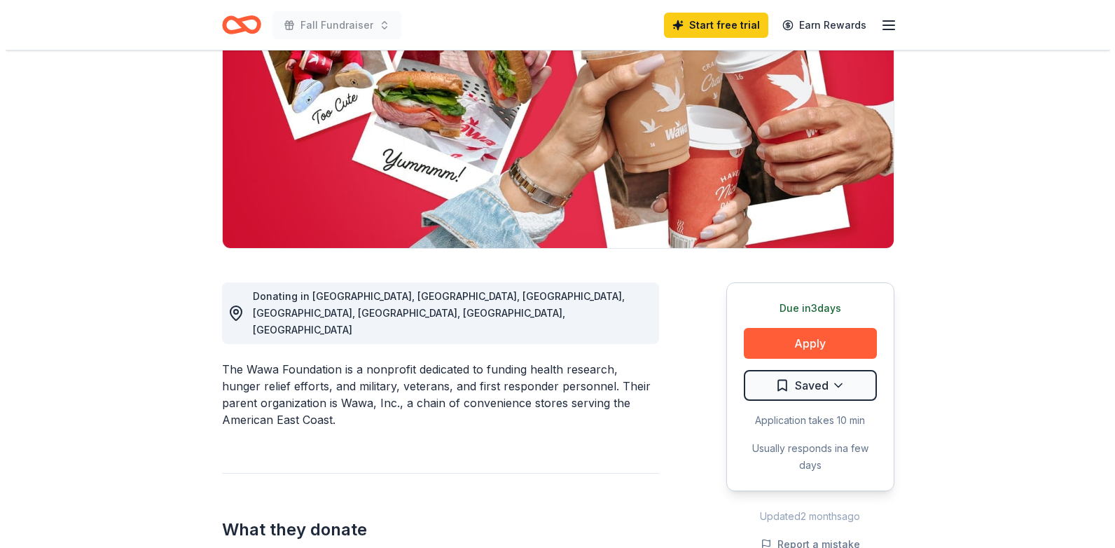
scroll to position [210, 0]
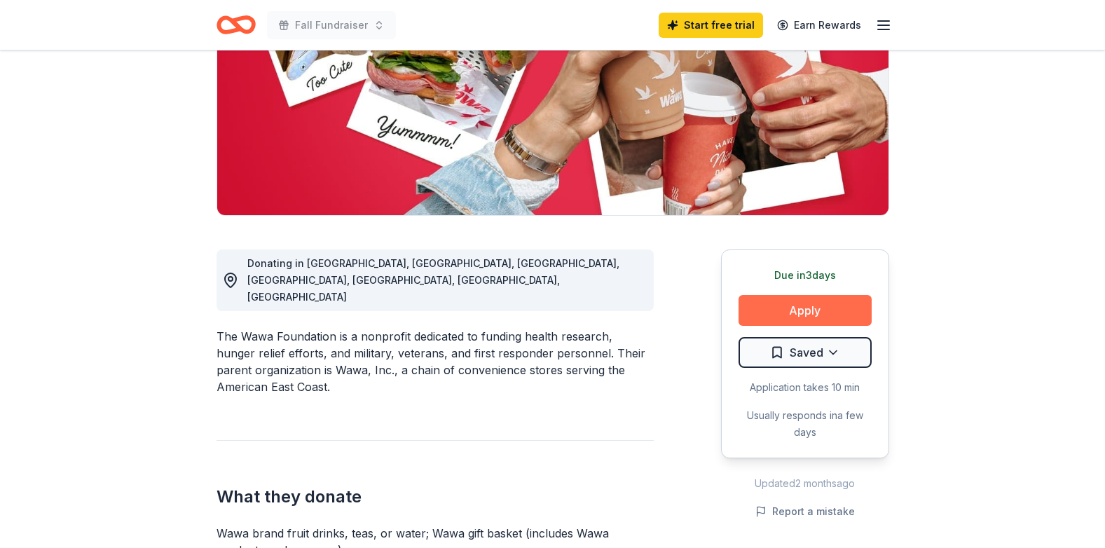
click at [784, 307] on button "Apply" at bounding box center [804, 310] width 133 height 31
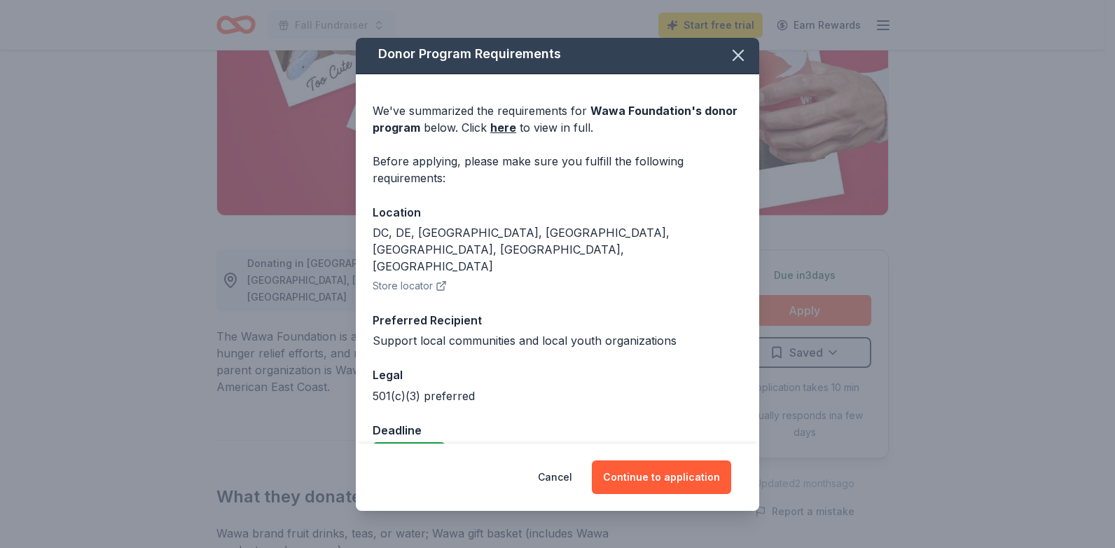
scroll to position [5, 0]
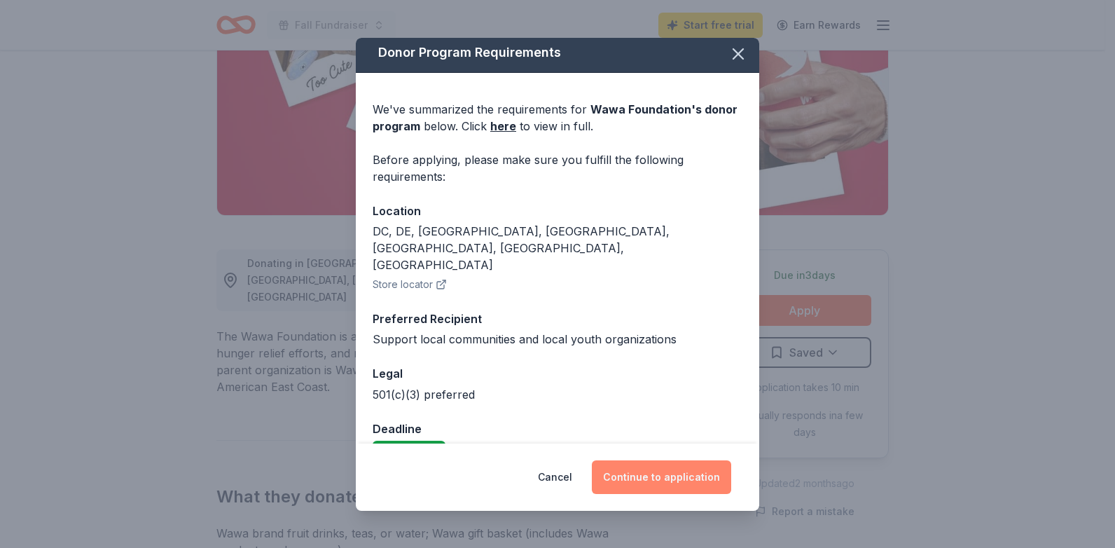
click at [662, 476] on button "Continue to application" at bounding box center [661, 477] width 139 height 34
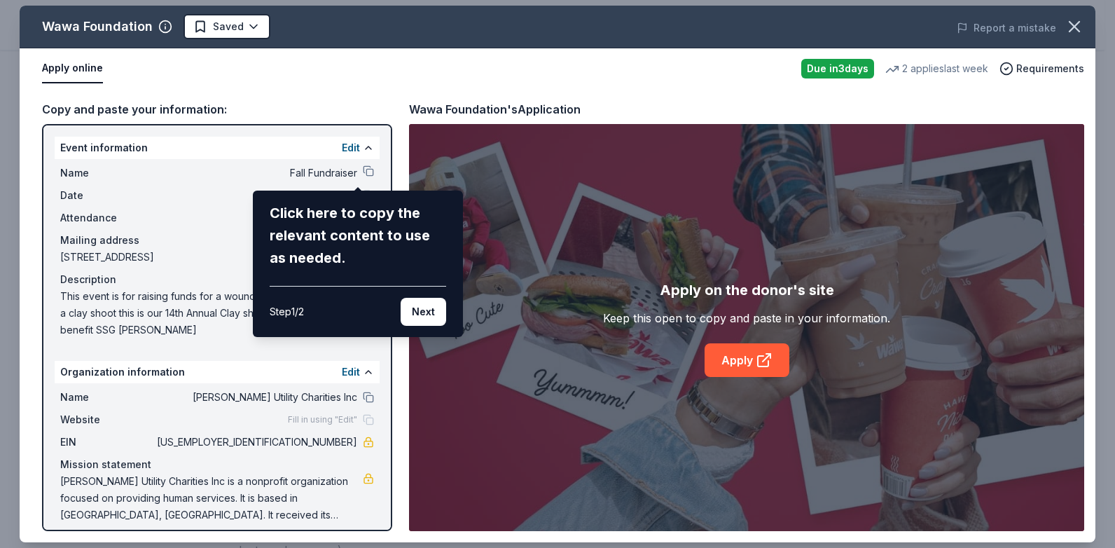
click at [356, 172] on div "Wawa Foundation Saved Report a mistake Apply online Due in 3 days 2 applies las…" at bounding box center [558, 274] width 1076 height 537
click at [348, 251] on div "Click here to copy the relevant content to use as needed." at bounding box center [358, 235] width 177 height 67
click at [354, 224] on div "Click here to copy the relevant content to use as needed." at bounding box center [358, 235] width 177 height 67
click at [331, 290] on div "Step 1 / 2 Next" at bounding box center [358, 306] width 177 height 40
click at [413, 313] on button "Next" at bounding box center [424, 312] width 46 height 28
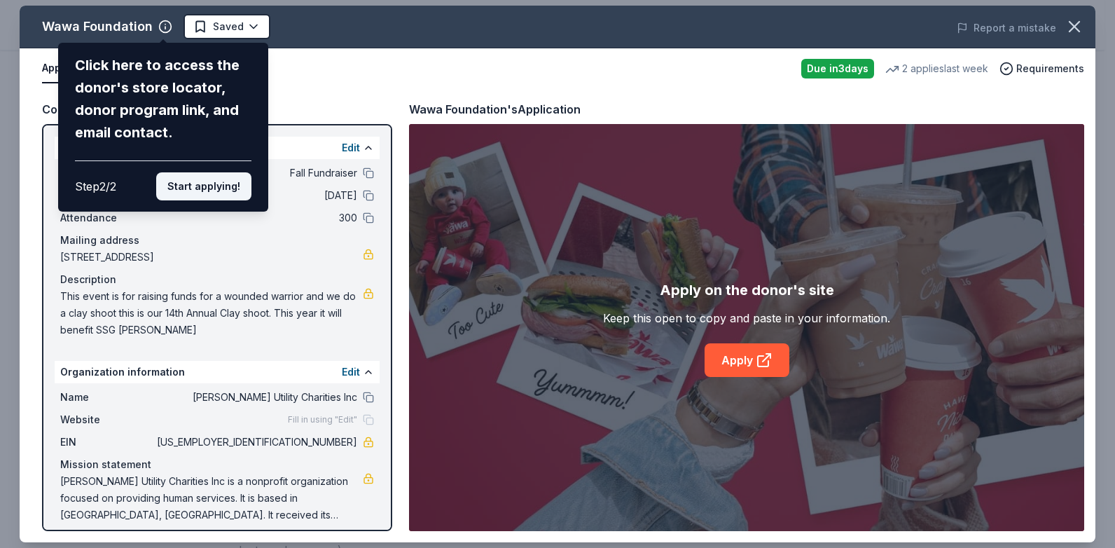
click at [181, 191] on button "Start applying!" at bounding box center [203, 186] width 95 height 28
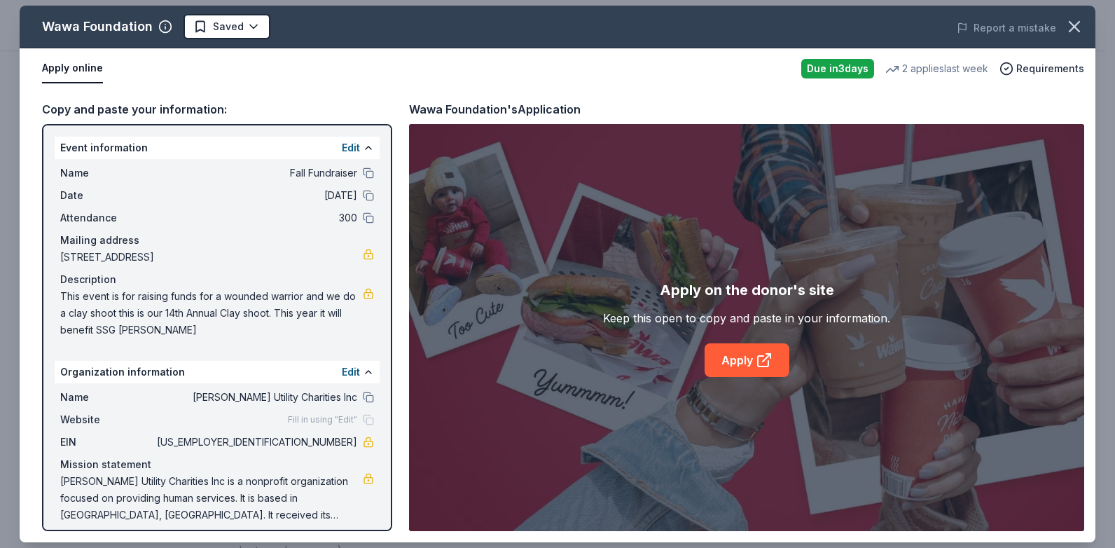
scroll to position [11, 0]
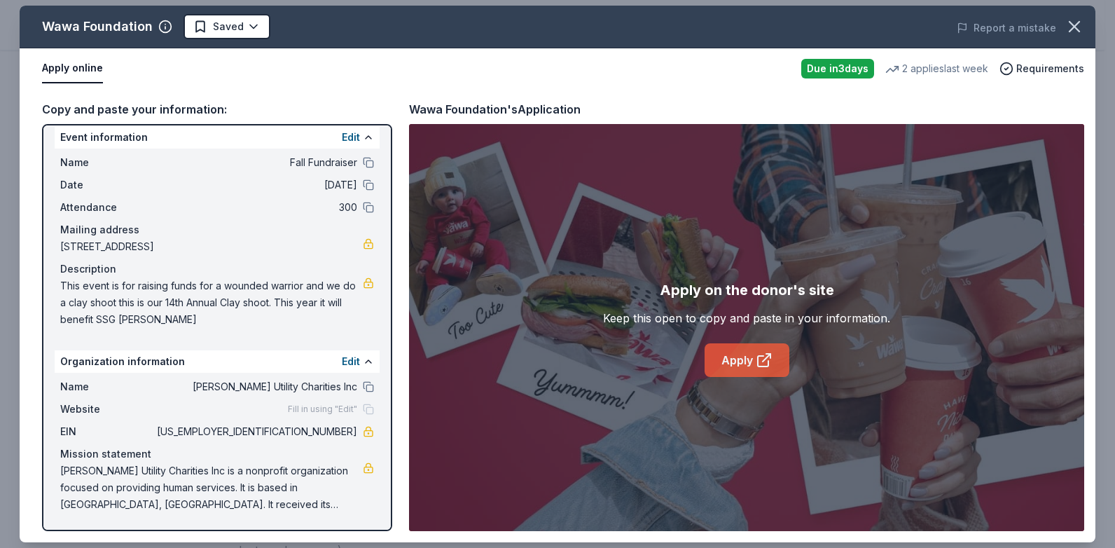
click at [740, 362] on link "Apply" at bounding box center [747, 360] width 85 height 34
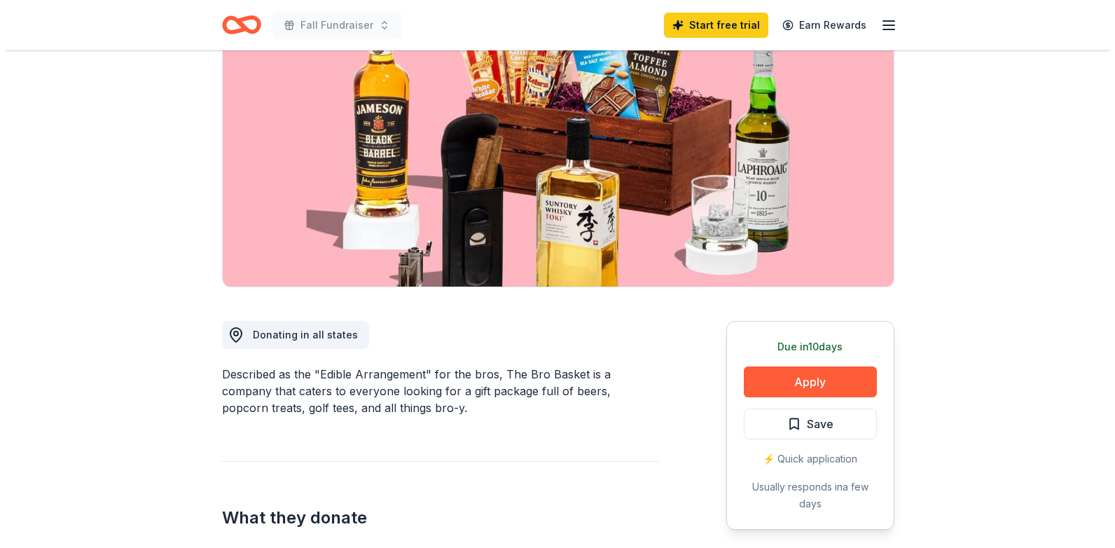
scroll to position [140, 0]
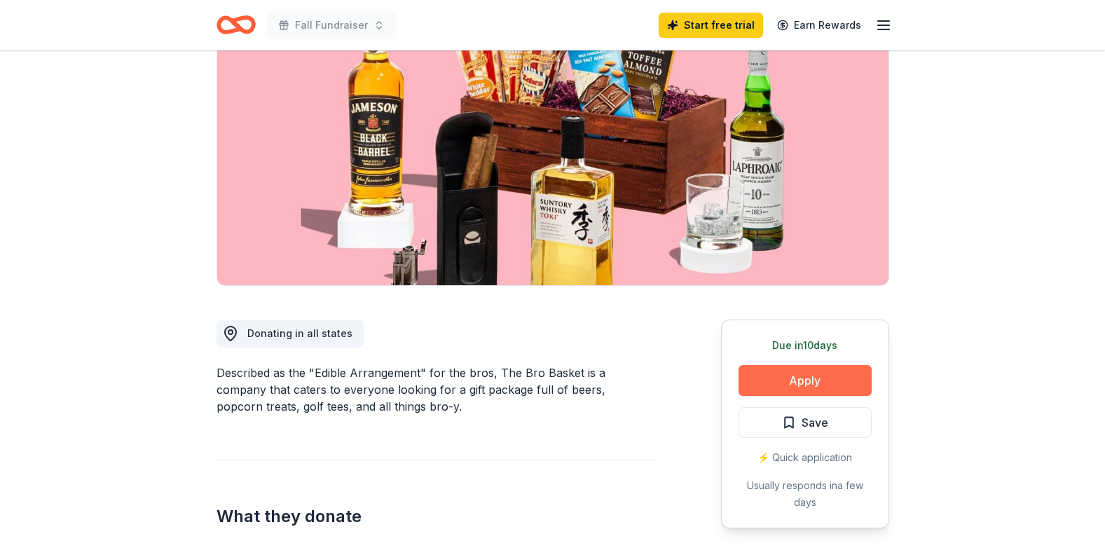
click at [811, 373] on button "Apply" at bounding box center [804, 380] width 133 height 31
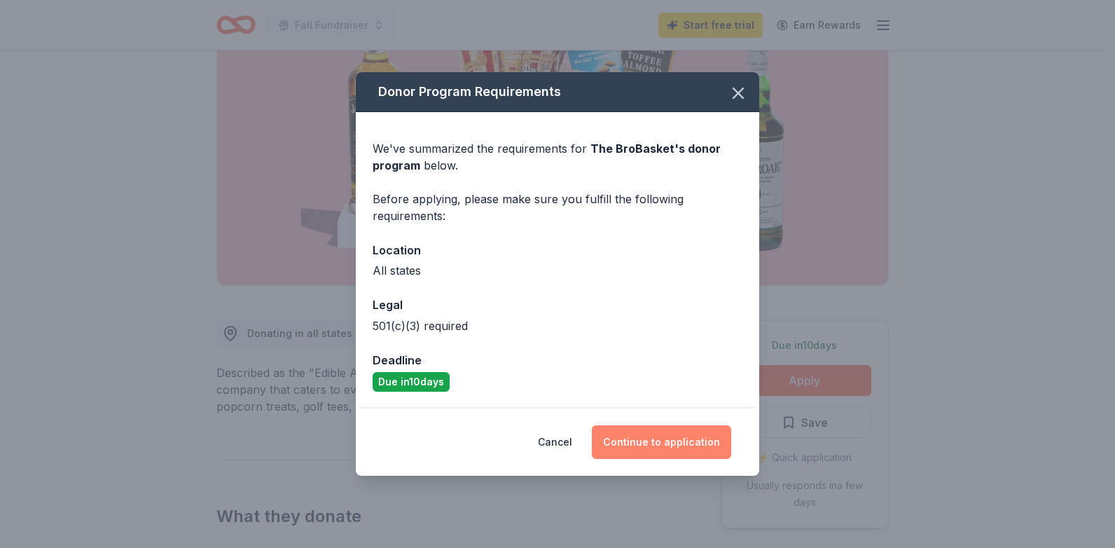
click at [696, 446] on button "Continue to application" at bounding box center [661, 442] width 139 height 34
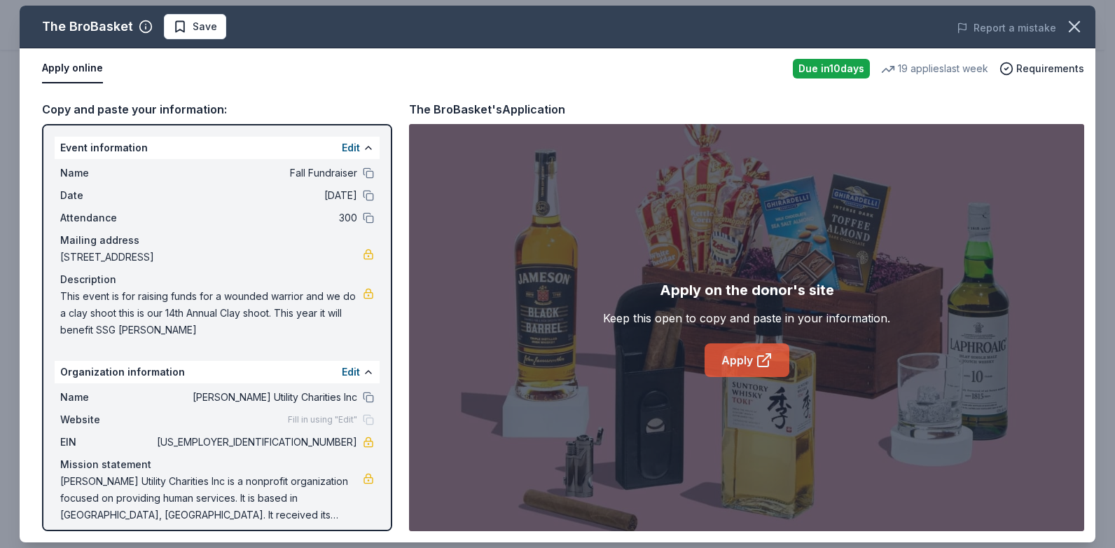
click at [758, 361] on icon at bounding box center [763, 361] width 11 height 11
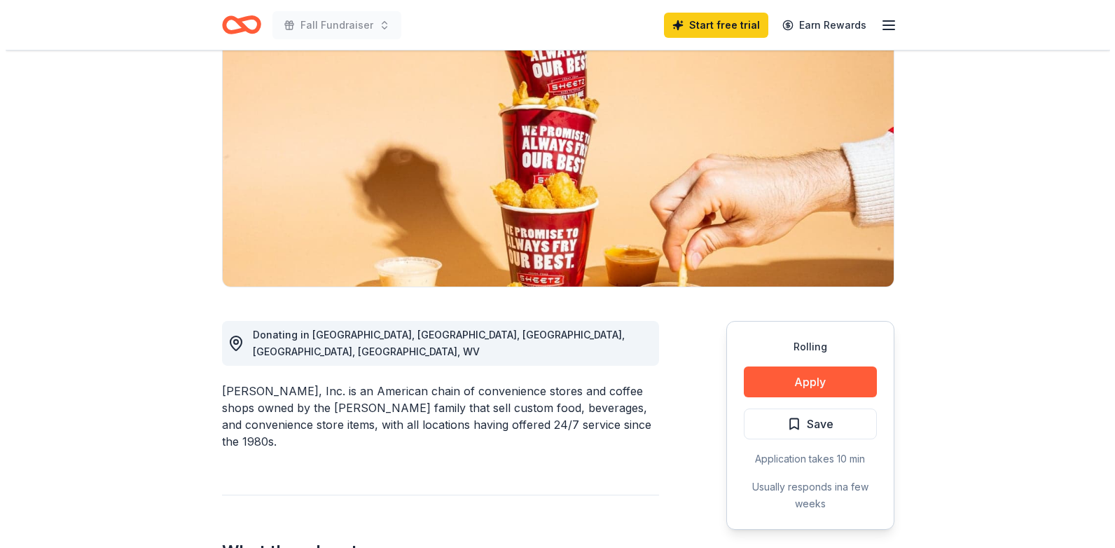
scroll to position [140, 0]
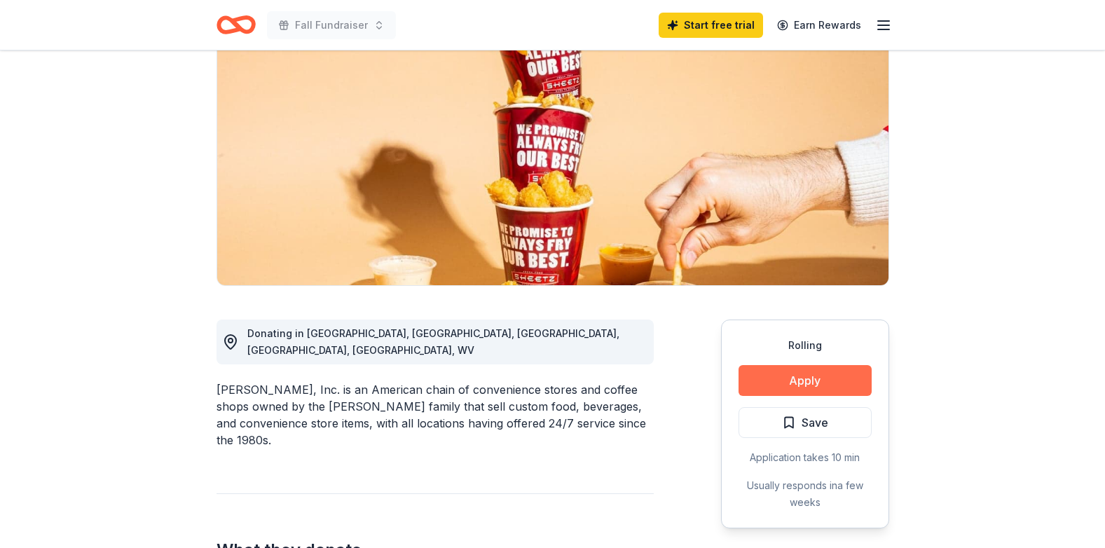
click at [785, 384] on button "Apply" at bounding box center [804, 380] width 133 height 31
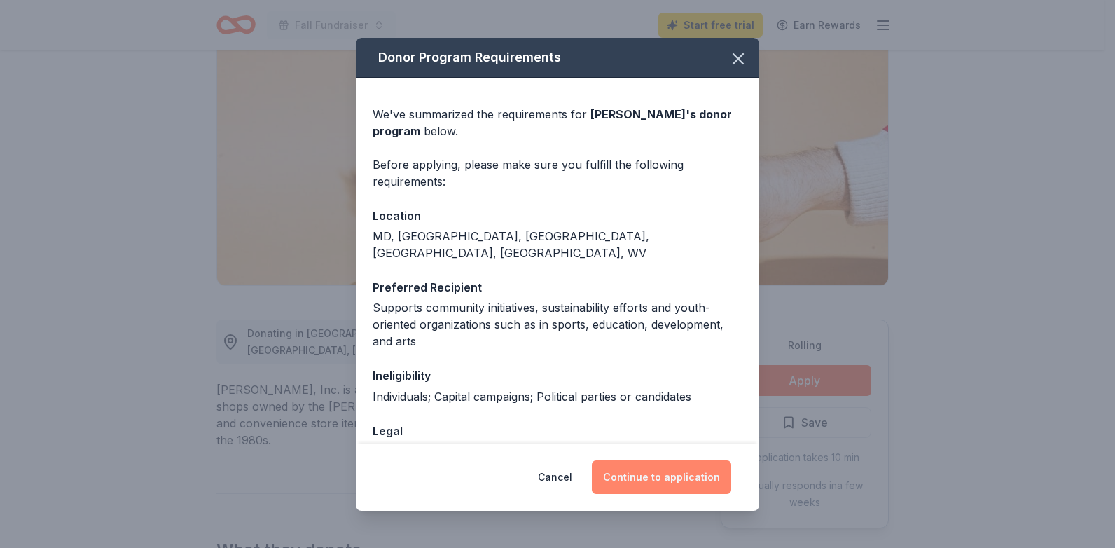
click at [670, 480] on button "Continue to application" at bounding box center [661, 477] width 139 height 34
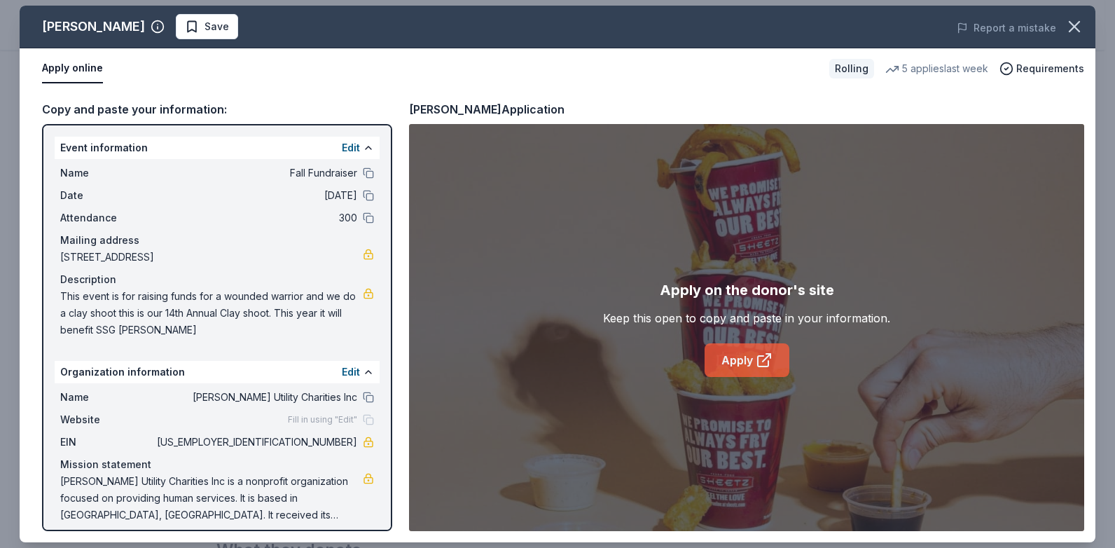
click at [726, 350] on link "Apply" at bounding box center [747, 360] width 85 height 34
